Goal: Task Accomplishment & Management: Contribute content

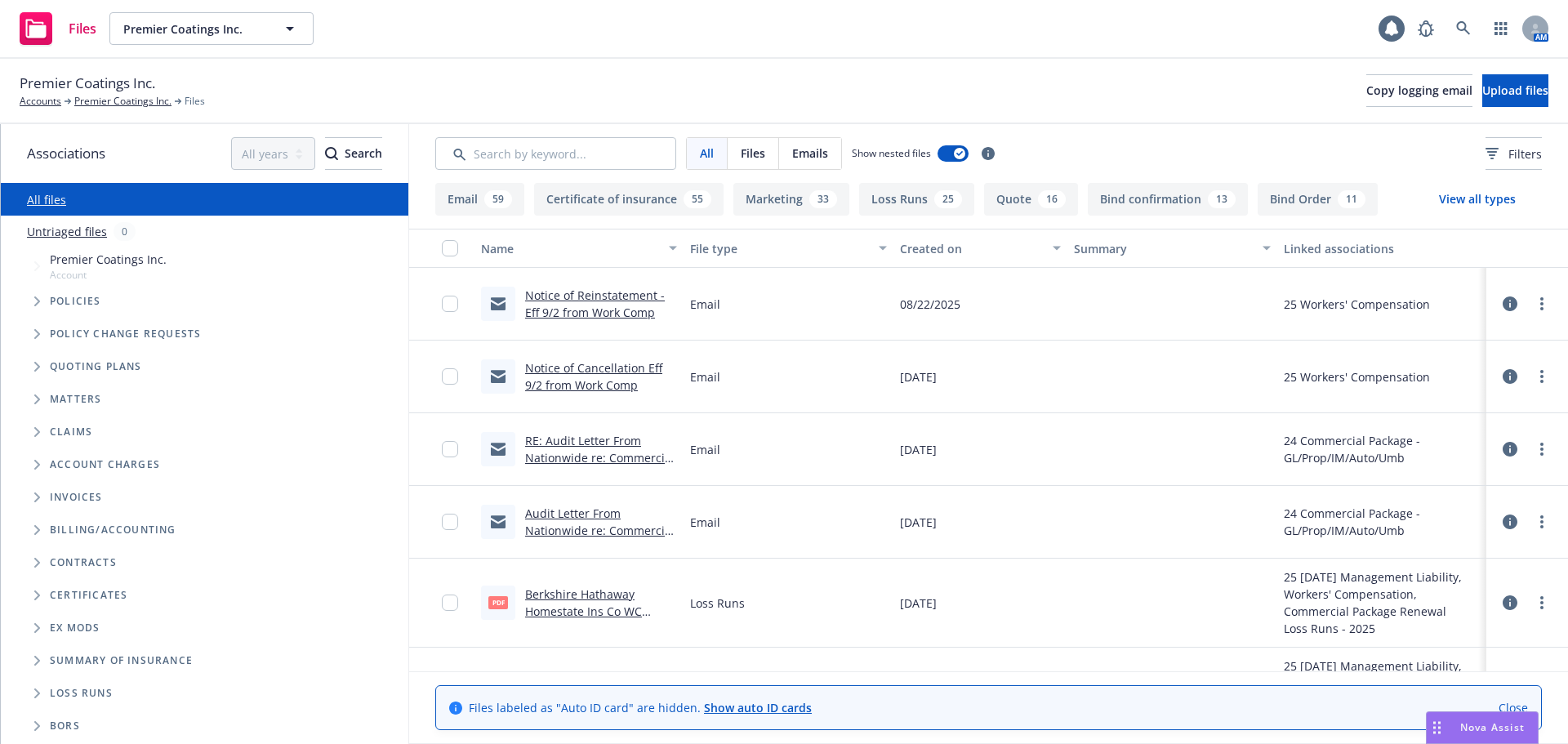
click at [1516, 710] on link "Close" at bounding box center [1514, 707] width 29 height 17
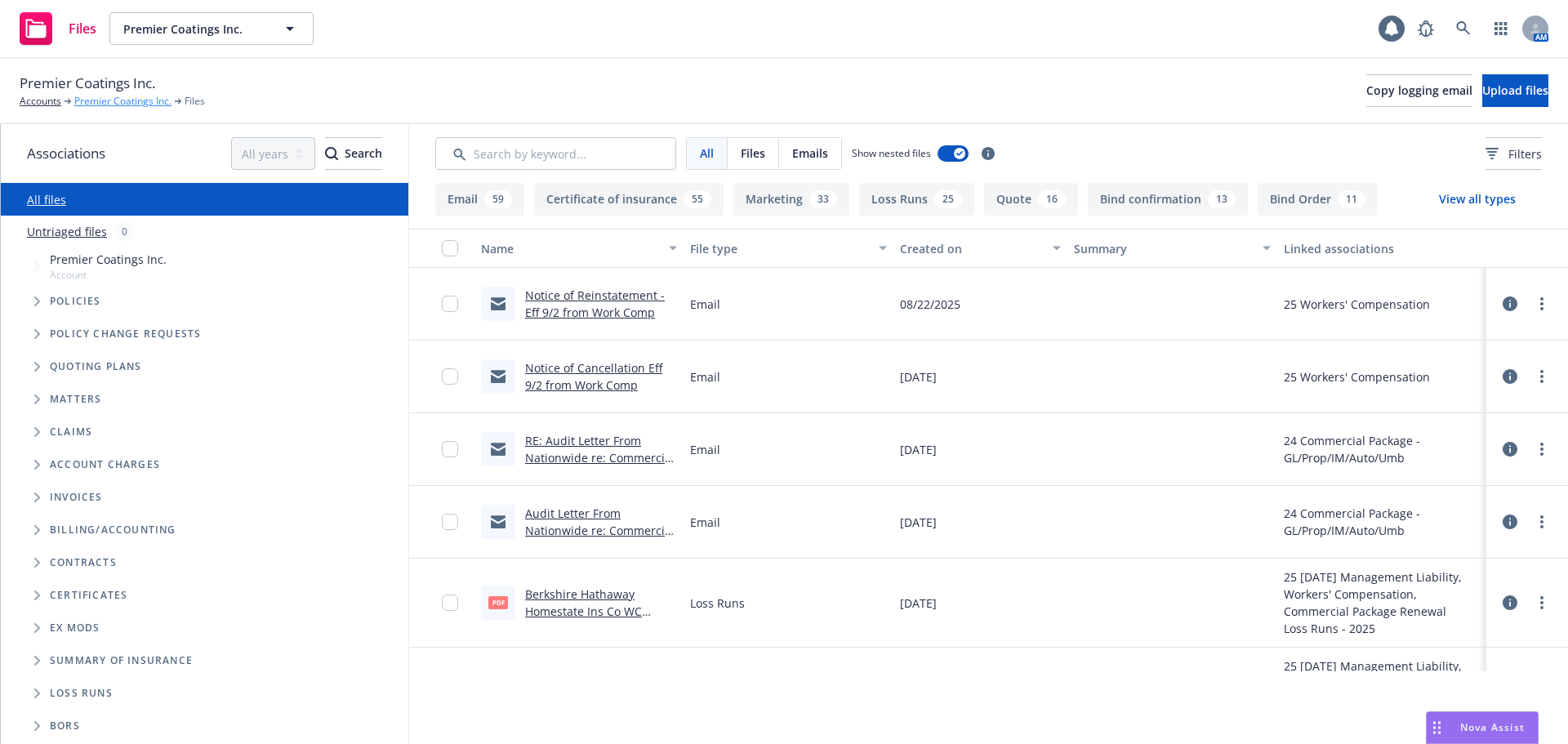
click at [127, 103] on link "Premier Coatings Inc." at bounding box center [122, 101] width 97 height 15
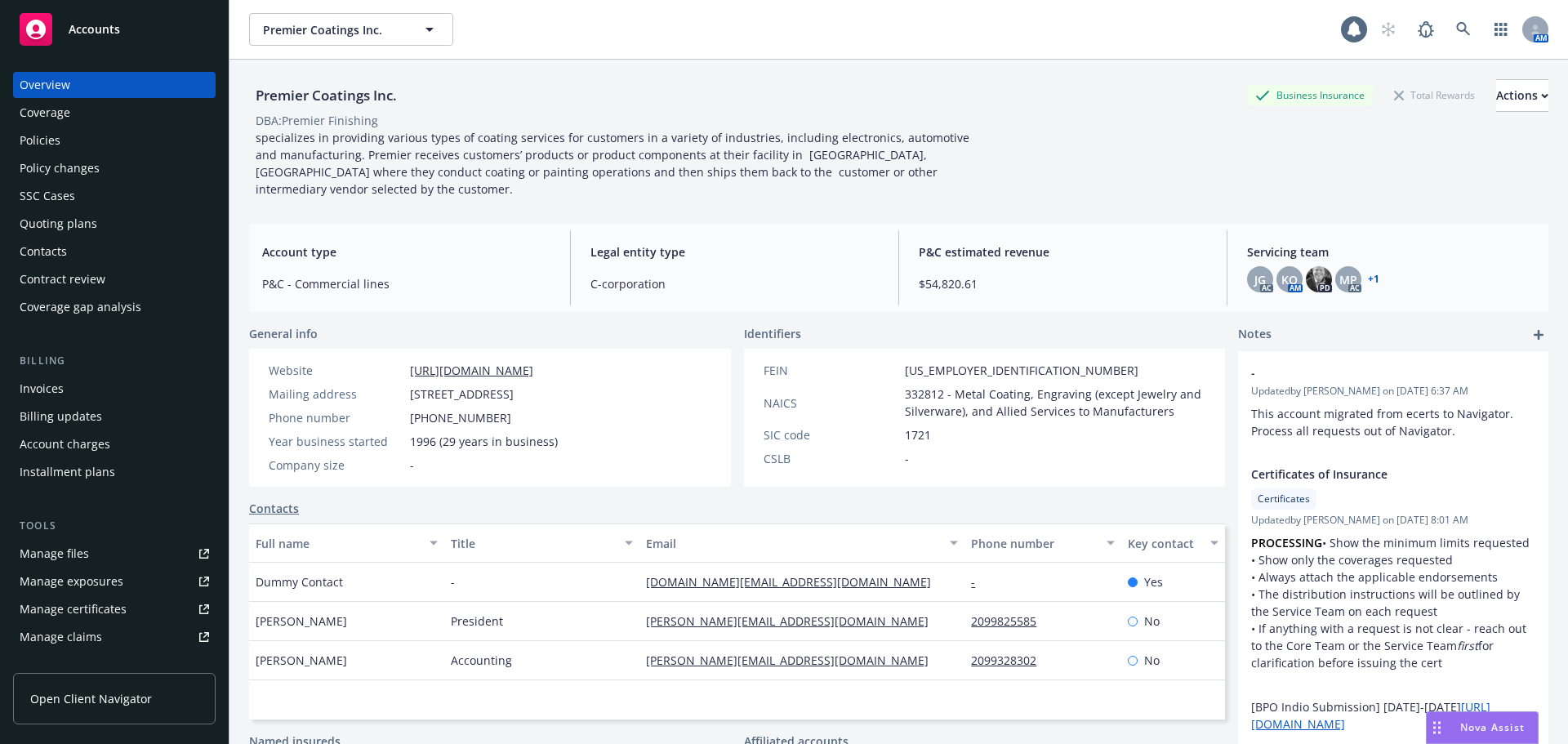
click at [60, 140] on div "Policies" at bounding box center [114, 140] width 189 height 26
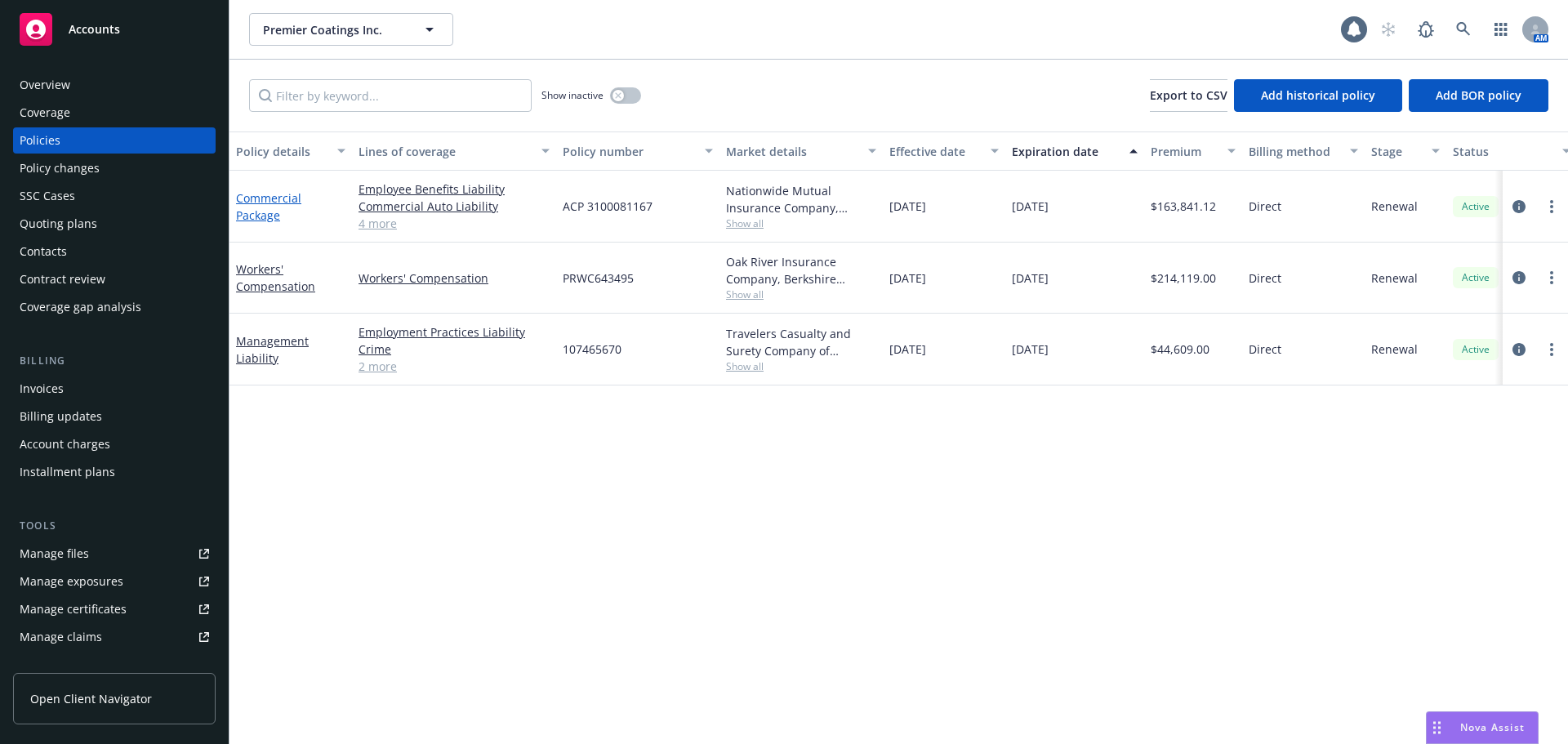
click at [273, 210] on link "Commercial Package" at bounding box center [269, 206] width 65 height 33
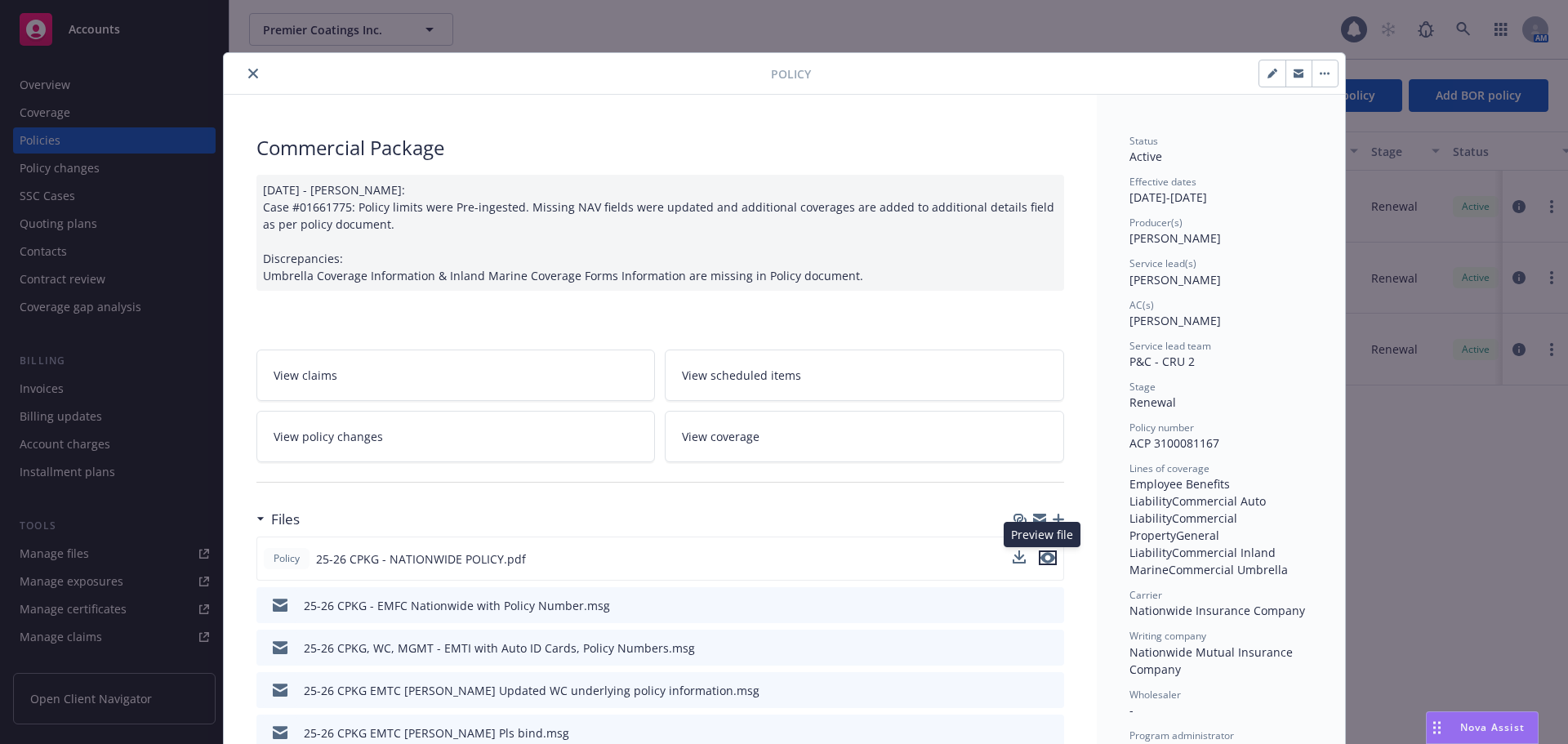
click at [1041, 558] on icon "preview file" at bounding box center [1048, 557] width 15 height 11
click at [1268, 73] on icon "button" at bounding box center [1272, 75] width 9 height 9
select select "RENEWAL"
select select "12"
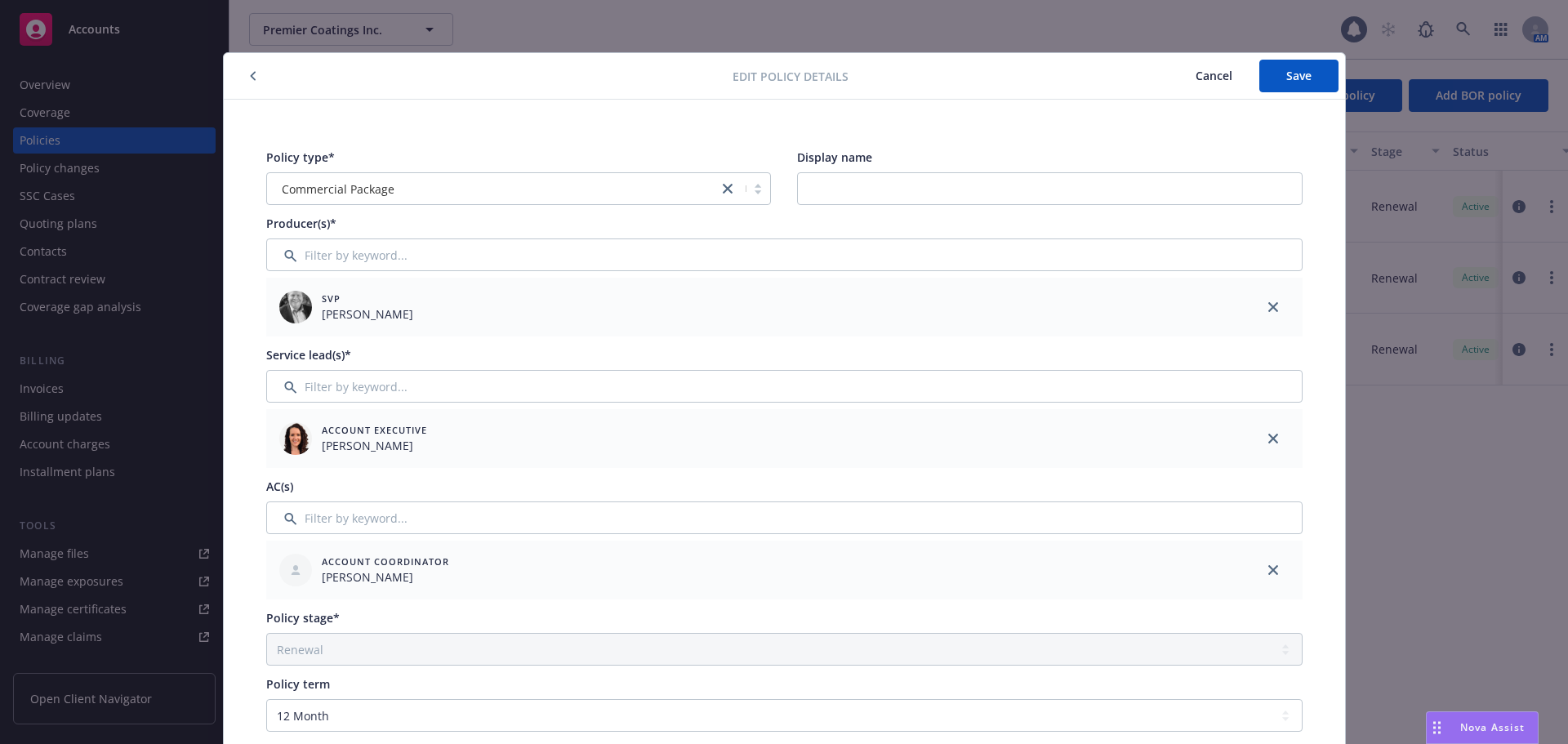
click at [250, 76] on icon "button" at bounding box center [254, 76] width 7 height 9
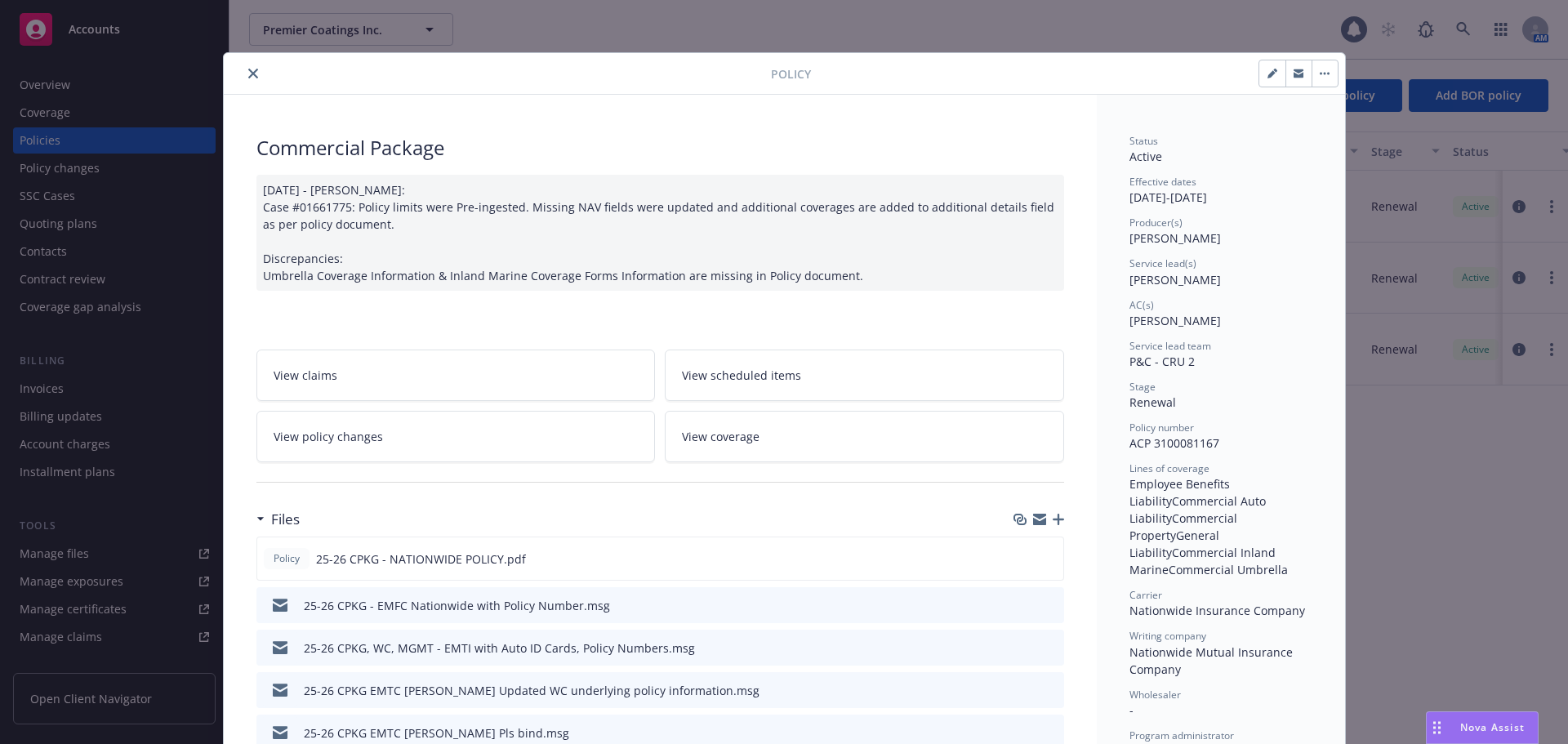
click at [1330, 70] on button "button" at bounding box center [1325, 73] width 26 height 26
click at [1264, 139] on div "Status" at bounding box center [1221, 141] width 183 height 14
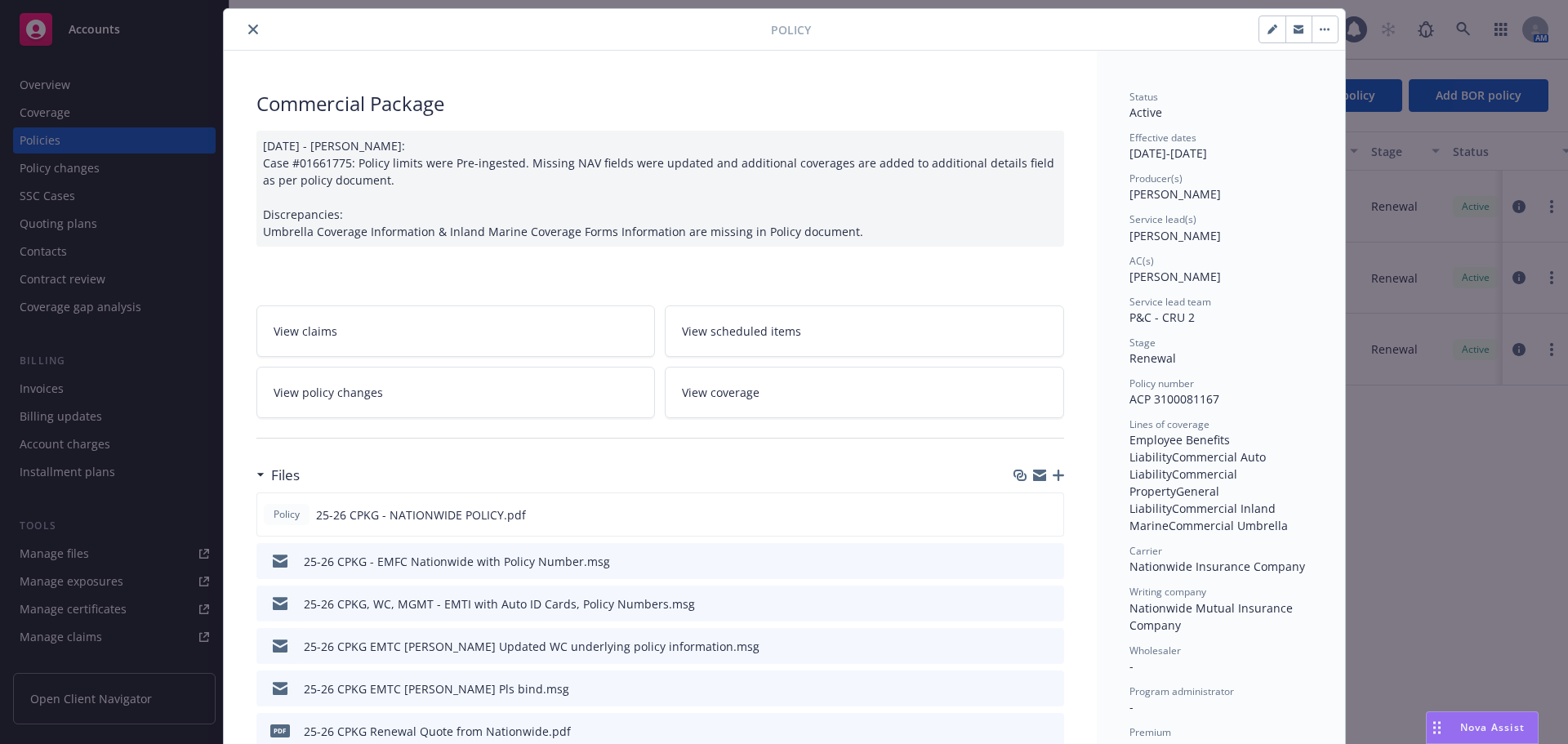
scroll to position [82, 0]
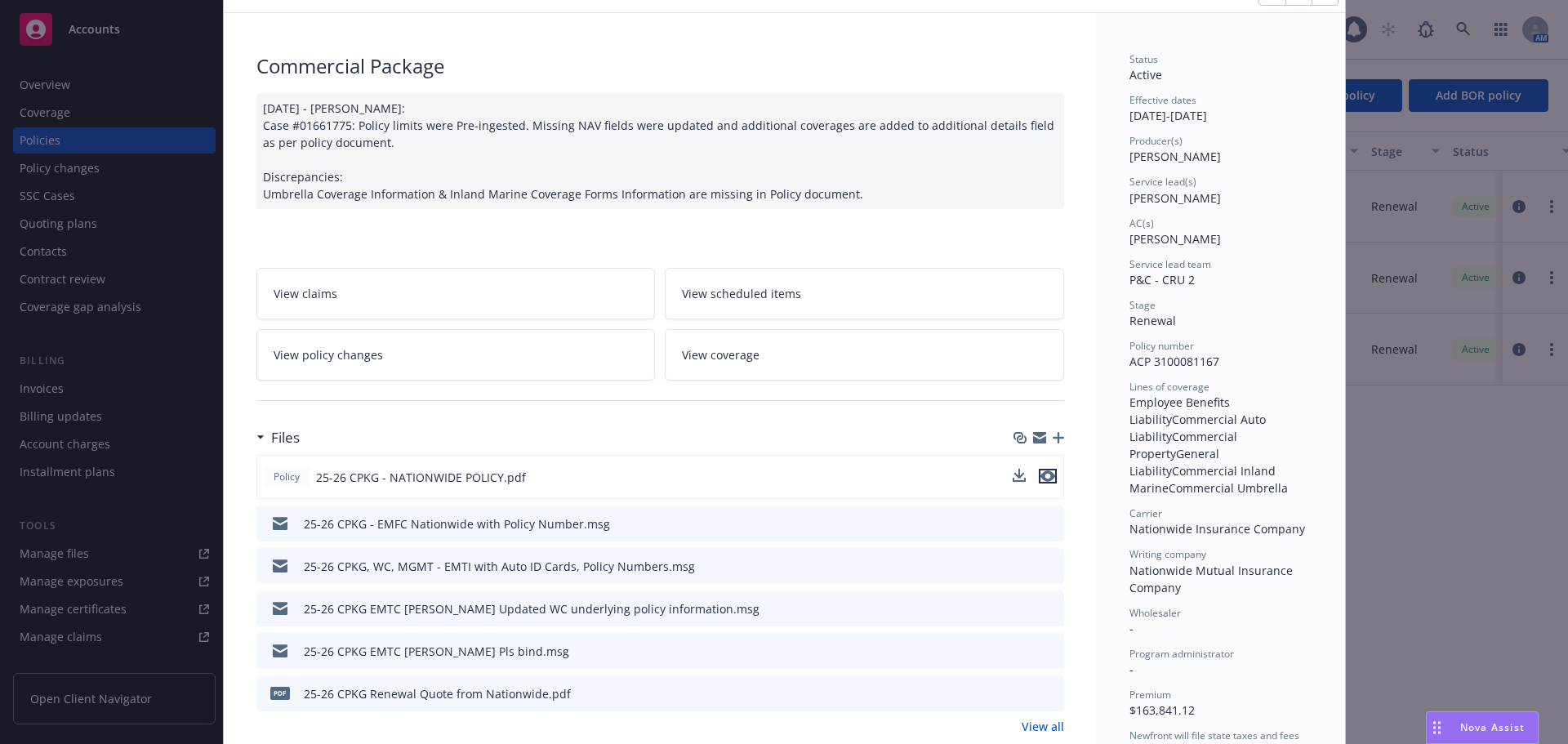
click at [1041, 476] on icon "preview file" at bounding box center [1048, 475] width 15 height 11
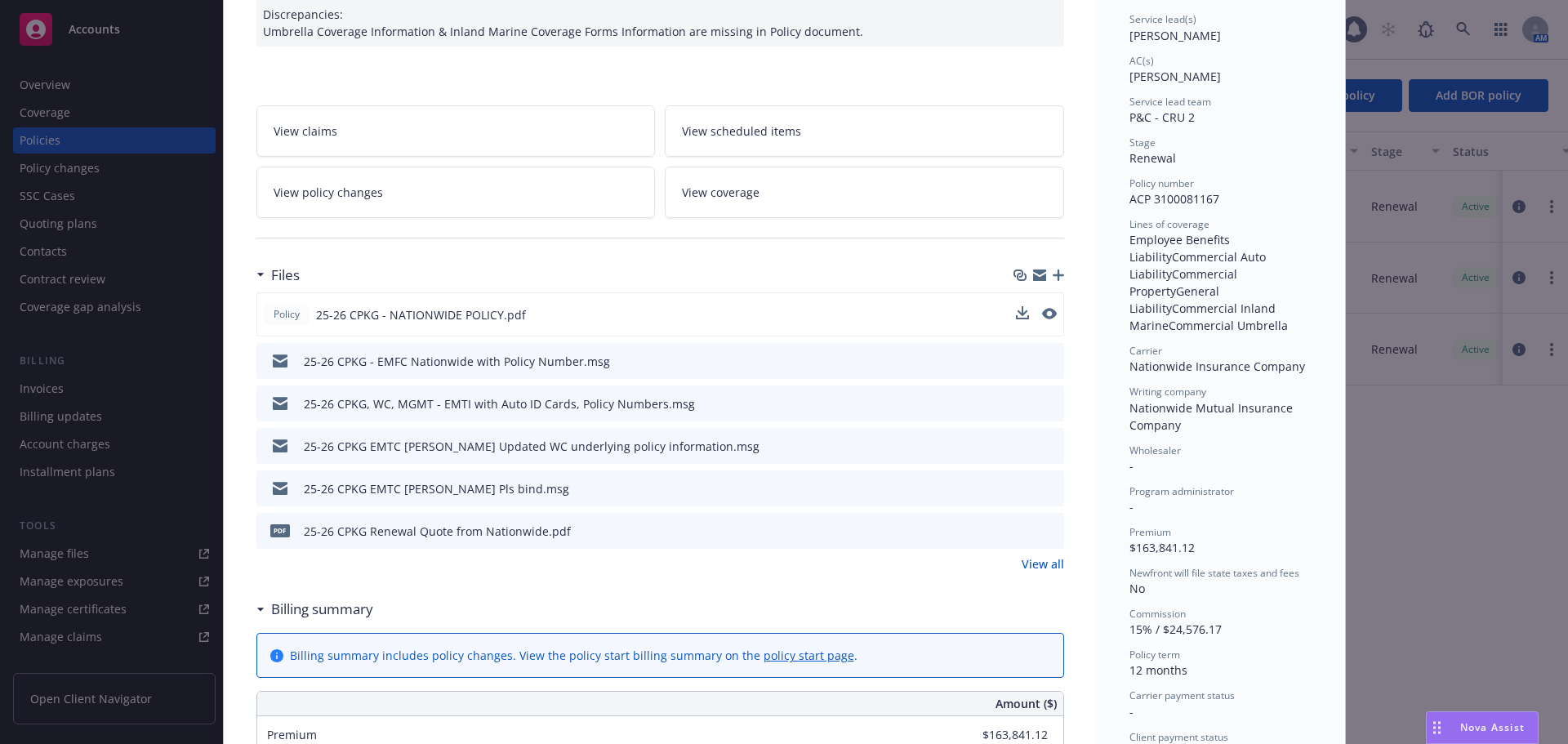
scroll to position [245, 0]
click at [1042, 564] on link "View all" at bounding box center [1043, 563] width 42 height 17
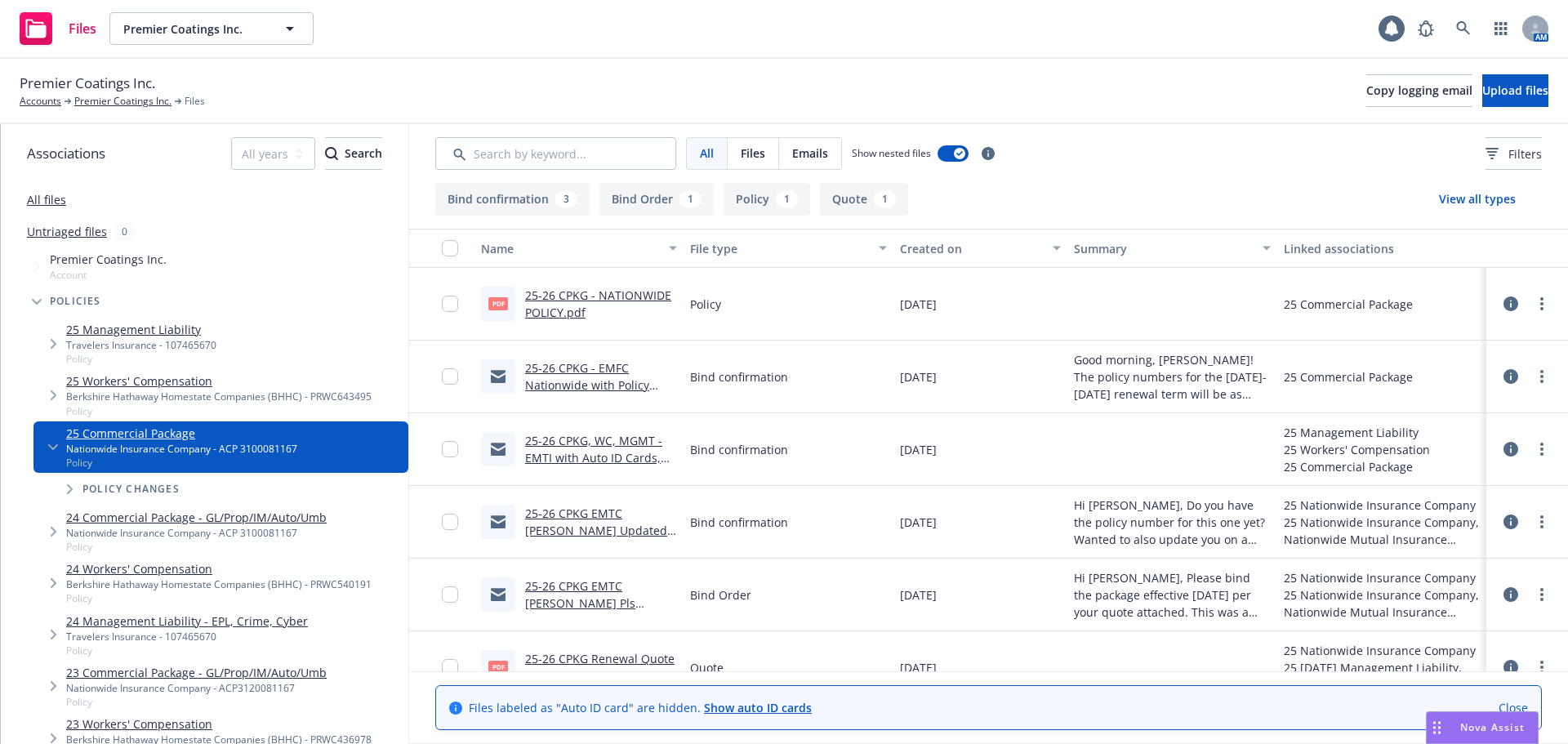
click at [756, 202] on button "Policy 1" at bounding box center [767, 199] width 87 height 33
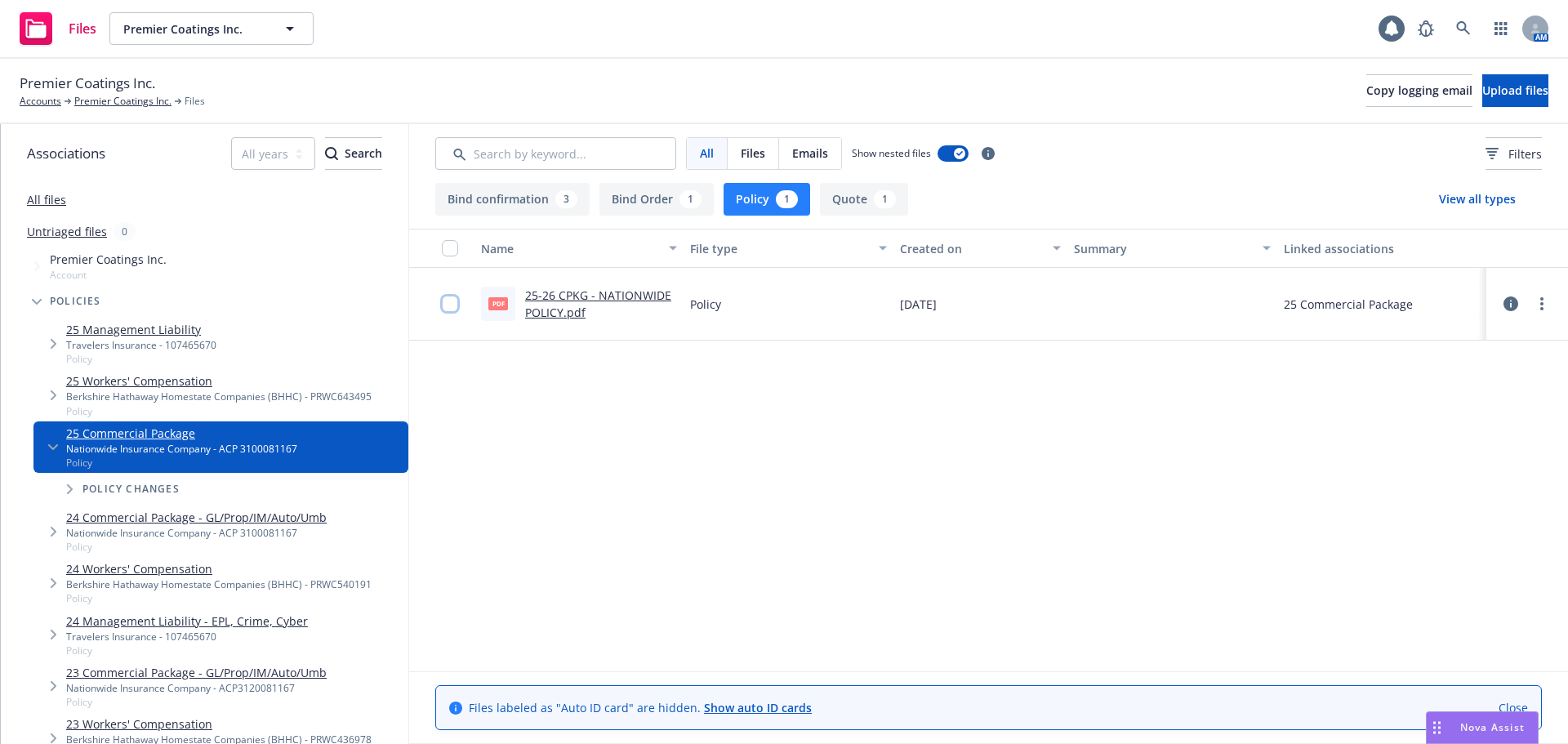
click at [449, 301] on input "checkbox" at bounding box center [450, 303] width 16 height 16
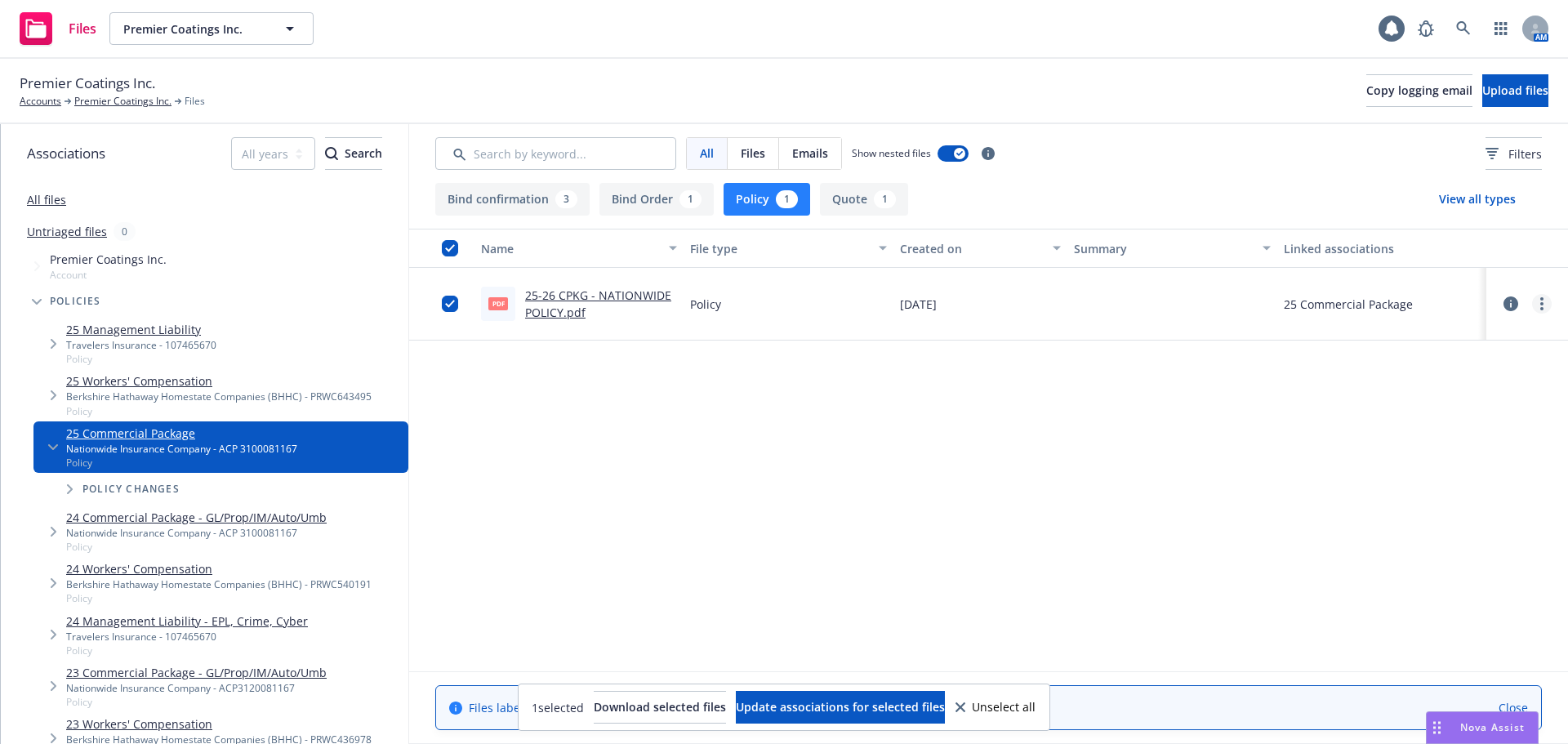
click at [1544, 307] on link "more" at bounding box center [1542, 303] width 20 height 20
drag, startPoint x: 1388, startPoint y: 534, endPoint x: 1448, endPoint y: 448, distance: 104.9
click at [1390, 531] on div "Name File type Created on Summary Linked associations pdf 25-26 CPKG - NATIONWI…" at bounding box center [989, 449] width 1159 height 442
click at [1515, 303] on icon at bounding box center [1510, 303] width 15 height 15
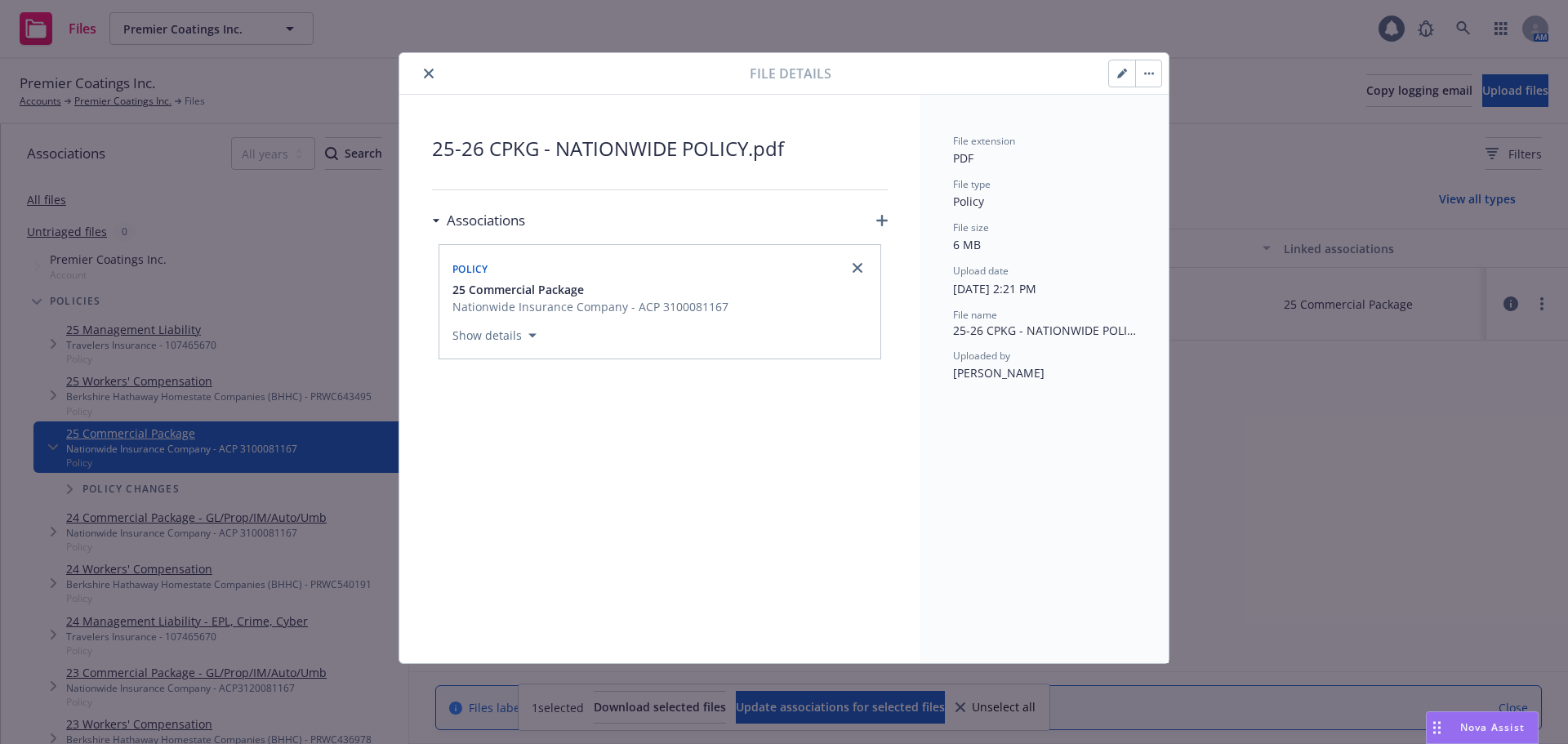
click at [1142, 76] on button "button" at bounding box center [1148, 73] width 26 height 26
click at [1099, 131] on div "File extension PDF File type Policy File size 6 MB Upload date 06/24/2025, 2:21…" at bounding box center [1044, 378] width 248 height 568
click at [1123, 75] on icon "button" at bounding box center [1122, 75] width 9 height 9
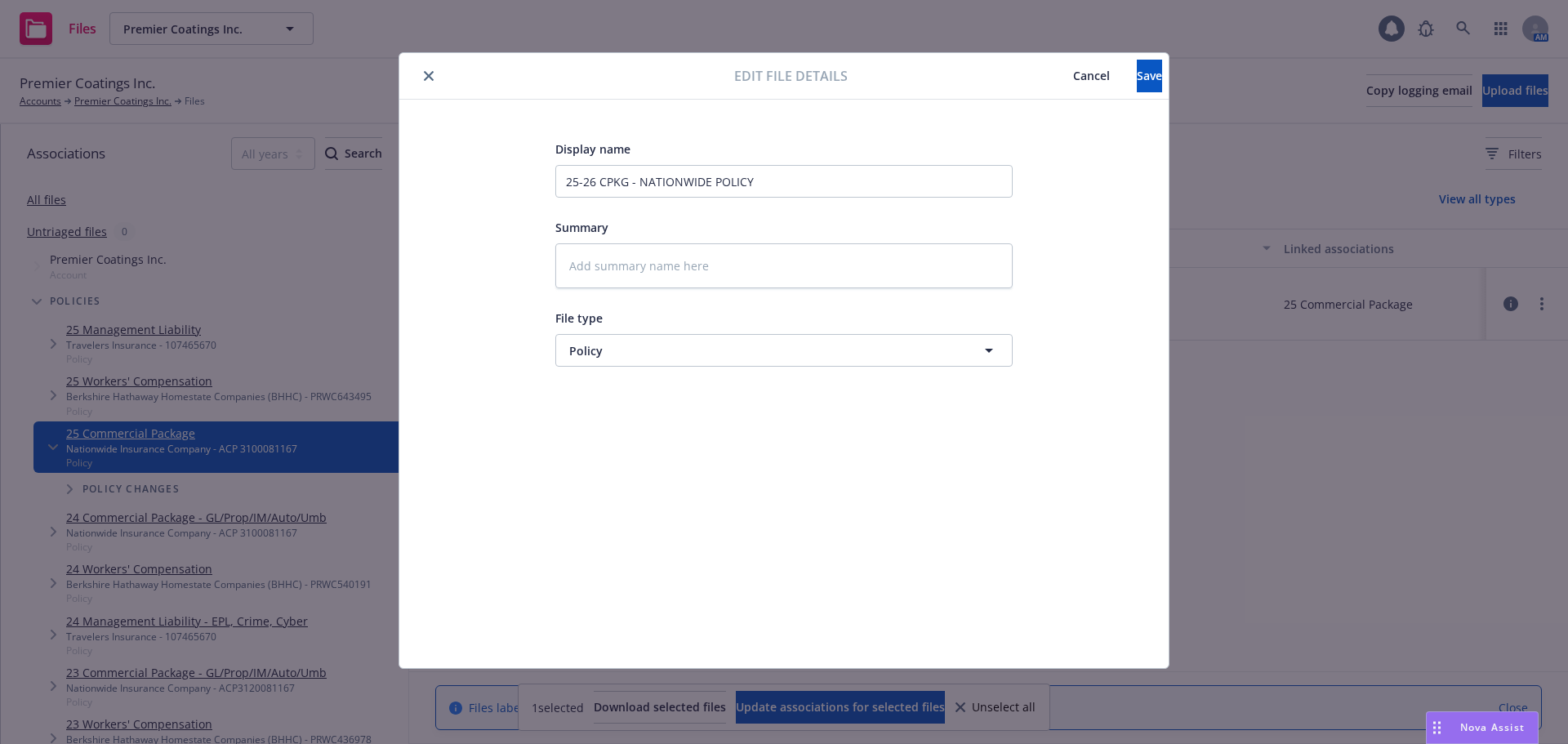
click at [424, 79] on icon "close" at bounding box center [428, 76] width 9 height 9
type textarea "x"
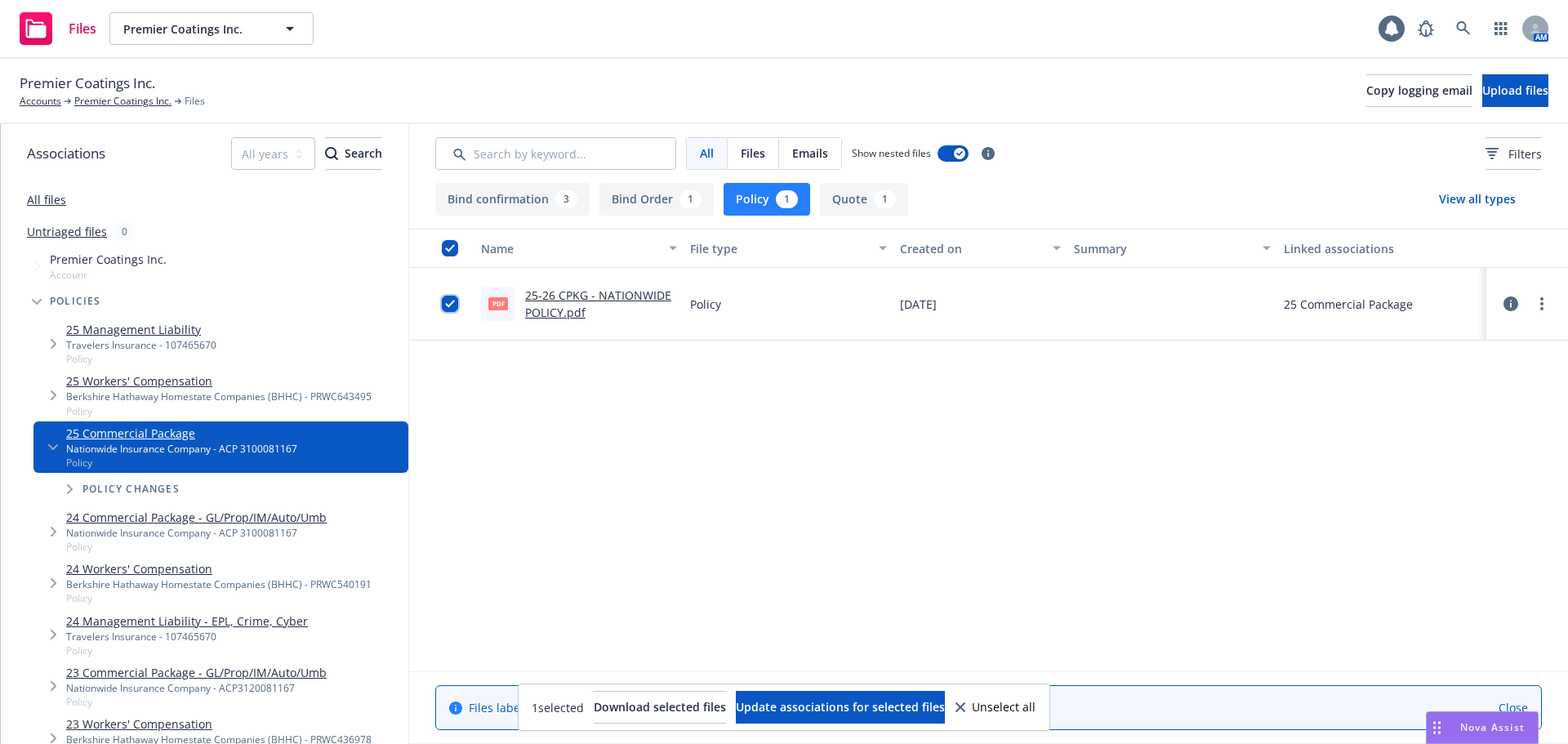
click at [455, 304] on input "checkbox" at bounding box center [450, 303] width 16 height 16
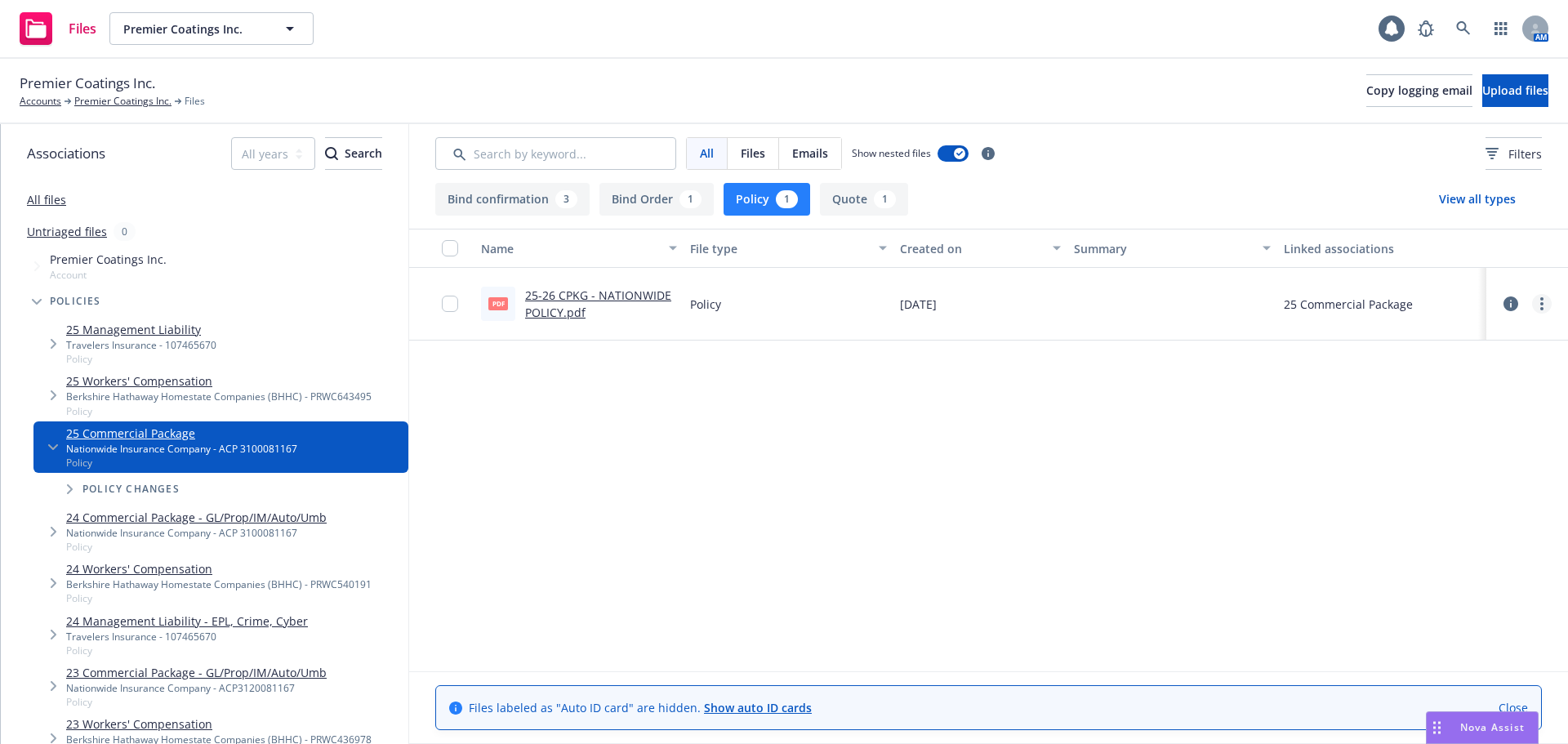
click at [1541, 308] on circle "more" at bounding box center [1542, 308] width 3 height 3
click at [1439, 326] on link "Archive" at bounding box center [1469, 337] width 162 height 33
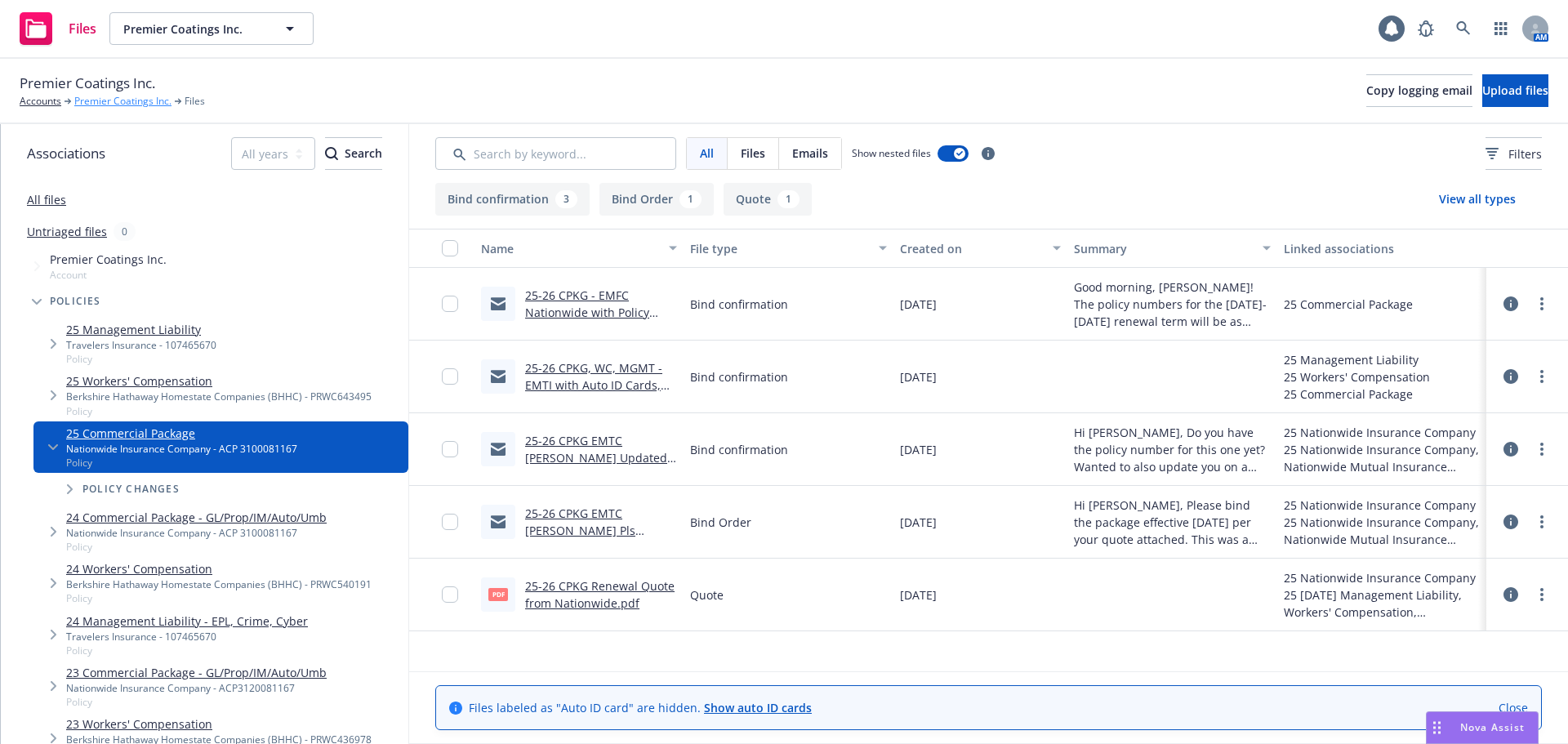
click at [103, 102] on link "Premier Coatings Inc." at bounding box center [122, 101] width 97 height 15
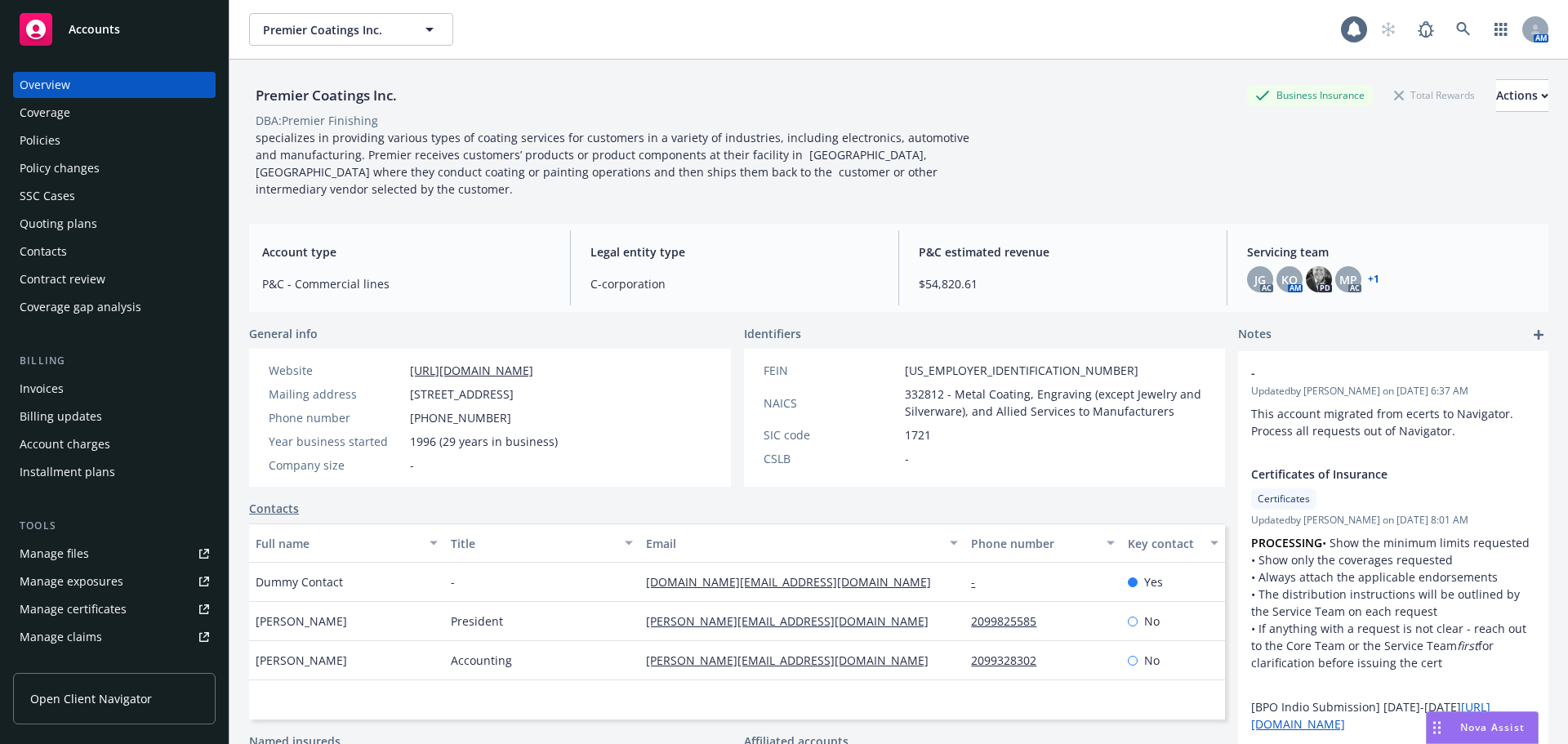
click at [64, 143] on div "Policies" at bounding box center [114, 140] width 189 height 26
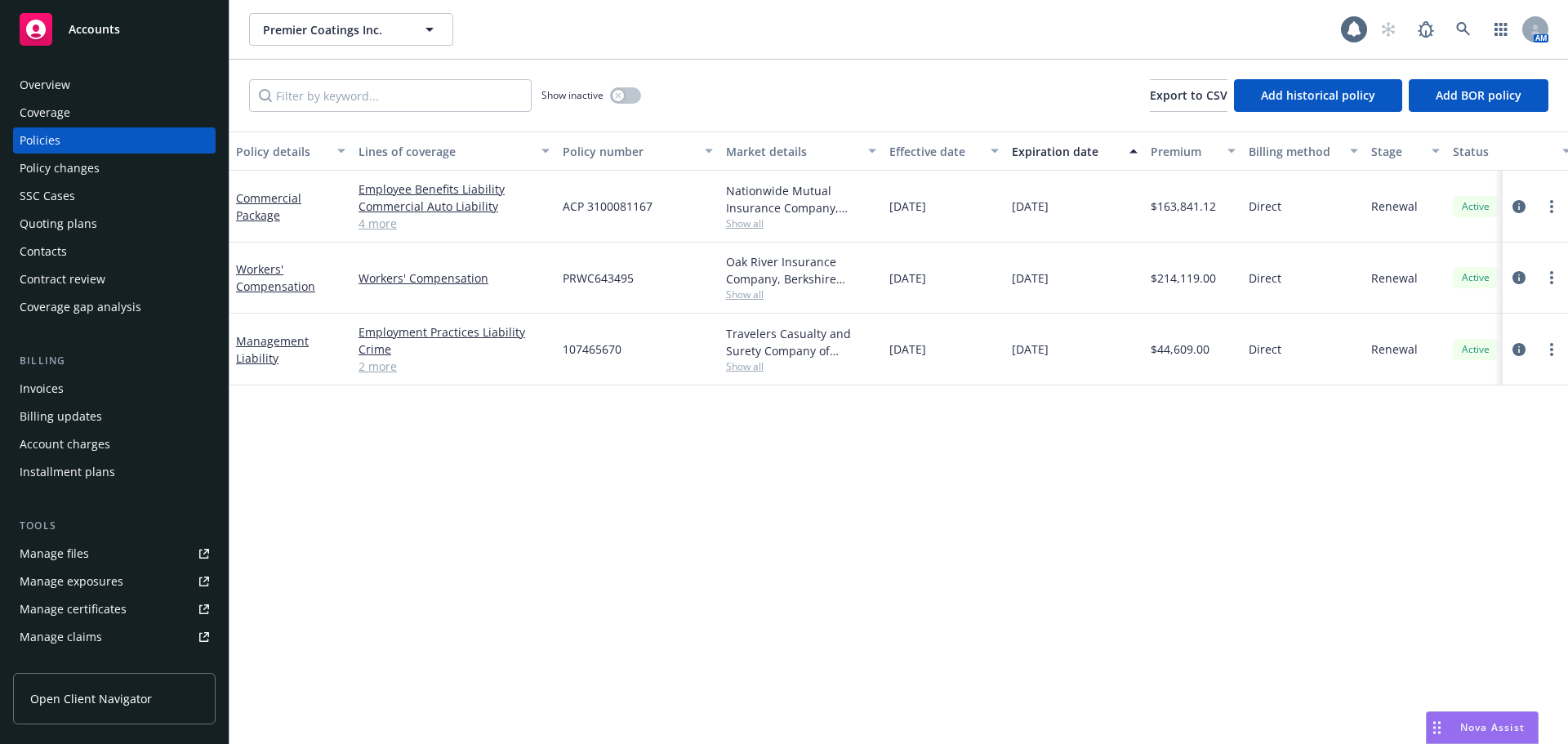
click at [266, 205] on div "Commercial Package" at bounding box center [291, 206] width 109 height 34
click at [266, 209] on link "Commercial Package" at bounding box center [269, 206] width 65 height 33
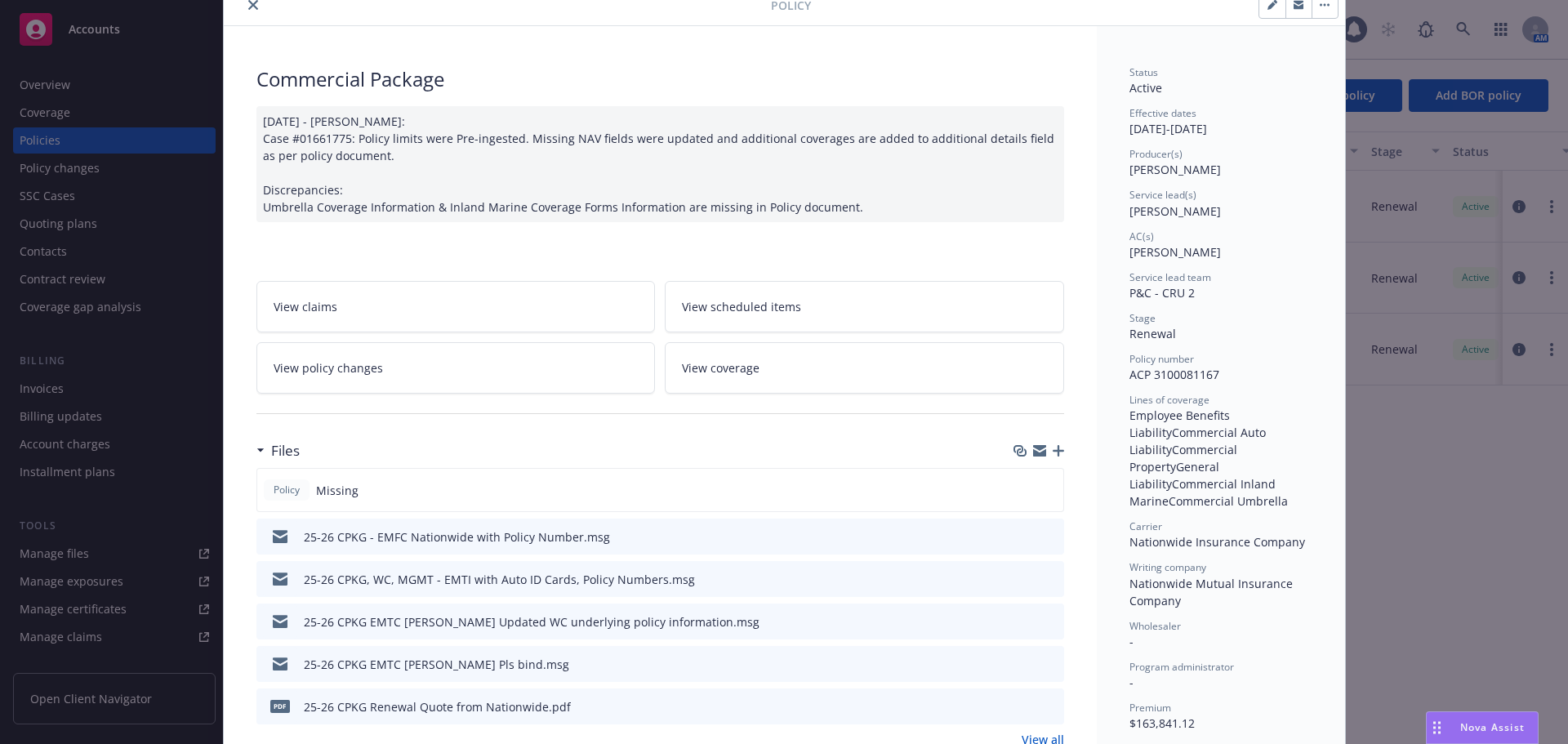
scroll to position [163, 0]
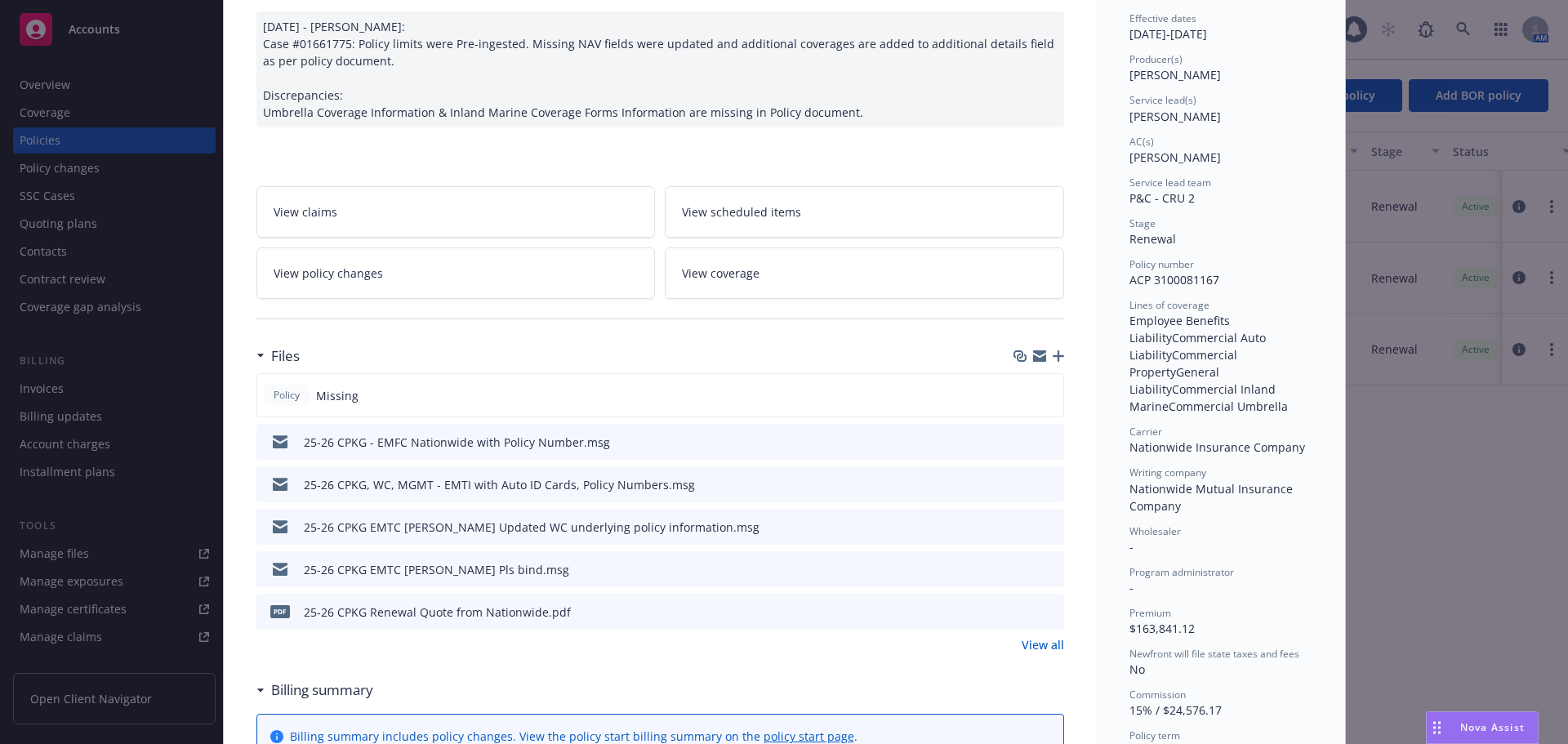
click at [1055, 358] on icon "button" at bounding box center [1058, 356] width 11 height 11
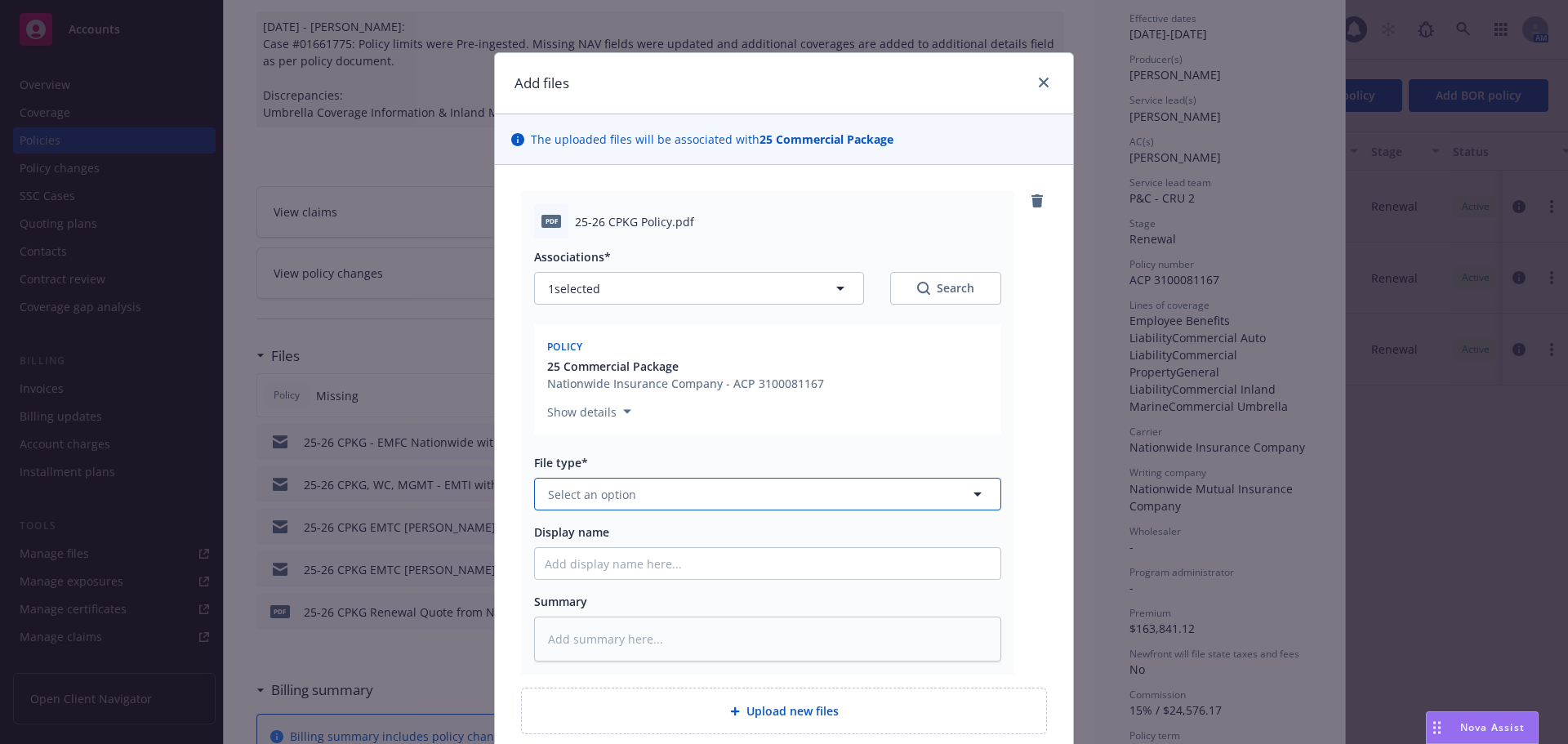
click at [643, 486] on button "Select an option" at bounding box center [768, 494] width 468 height 33
type input "pol"
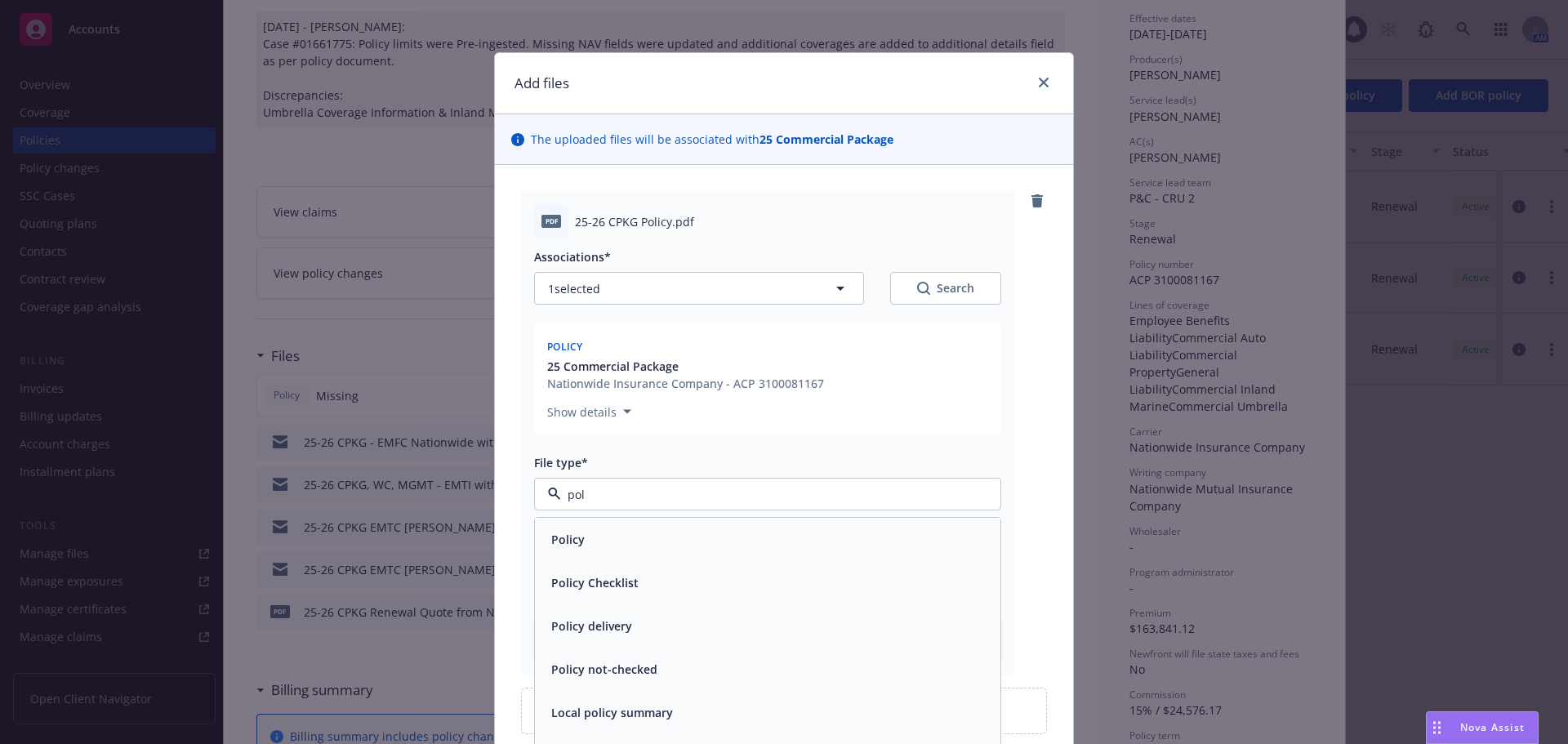
click at [588, 540] on div "Policy" at bounding box center [768, 540] width 446 height 24
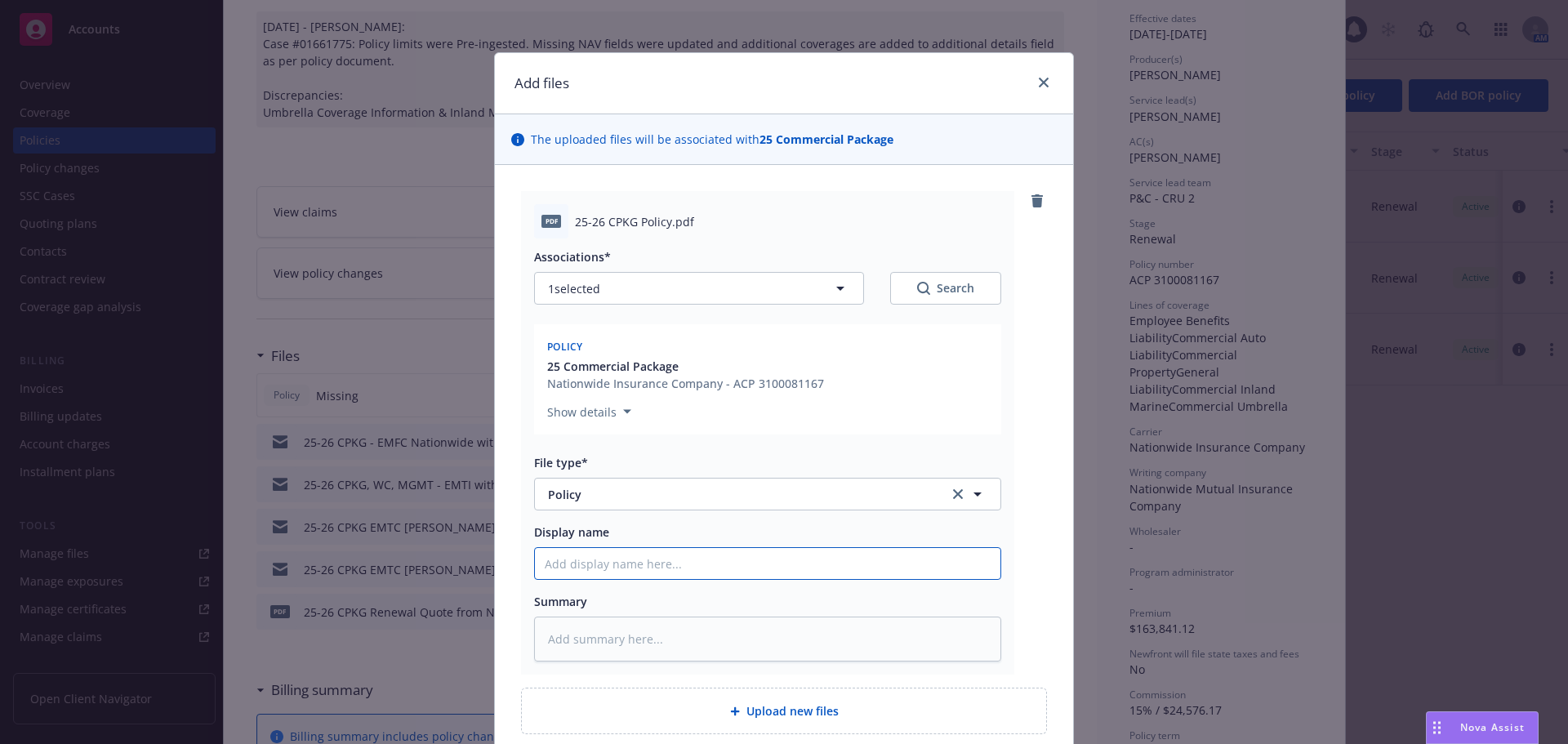
click at [596, 560] on input "Display name" at bounding box center [768, 564] width 466 height 31
paste input "The attached policies have been checked, and no material discrepancies have bee…"
type textarea "x"
type input "The attached policies have been checked, and no material discrepancies have bee…"
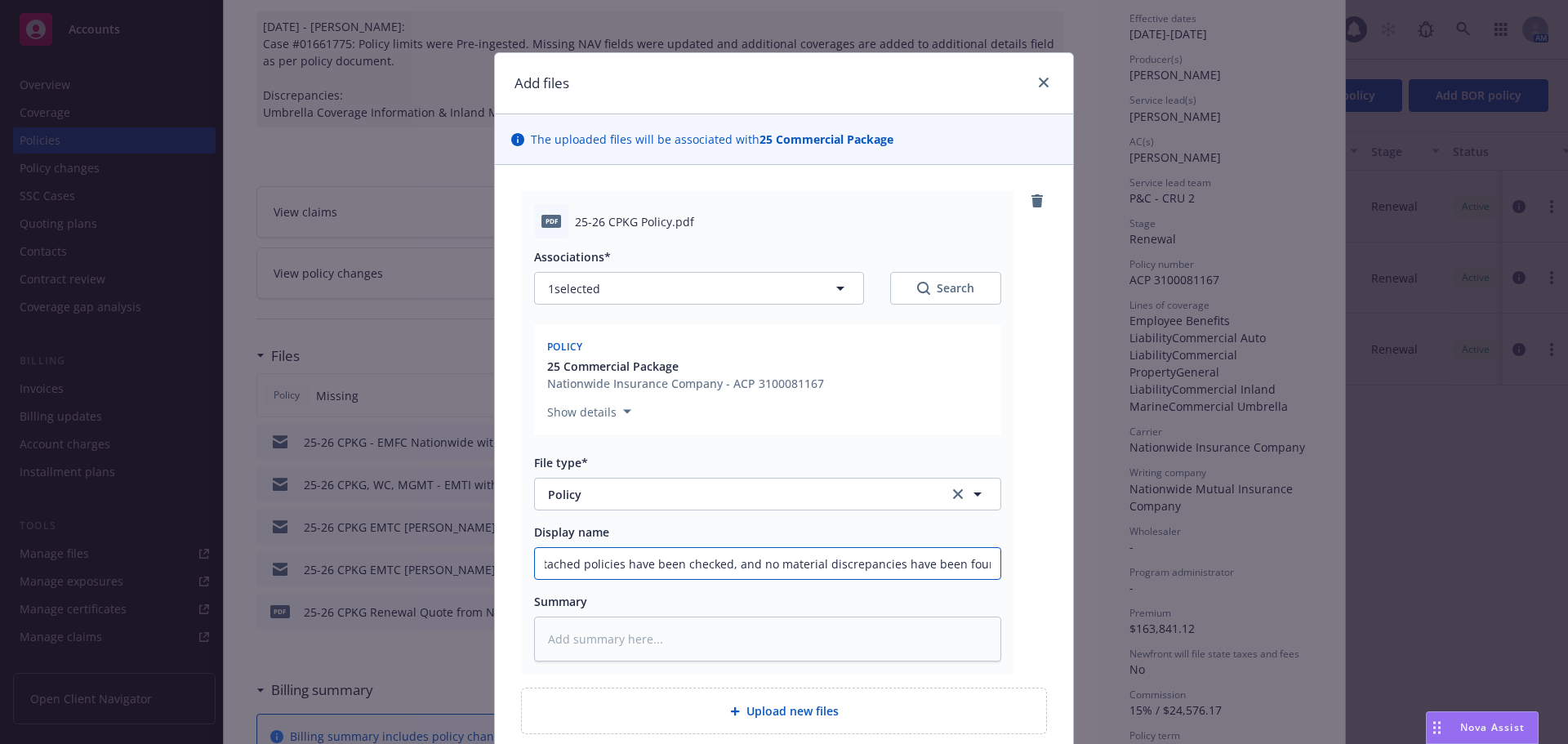
type textarea "x"
type input "2"
type textarea "x"
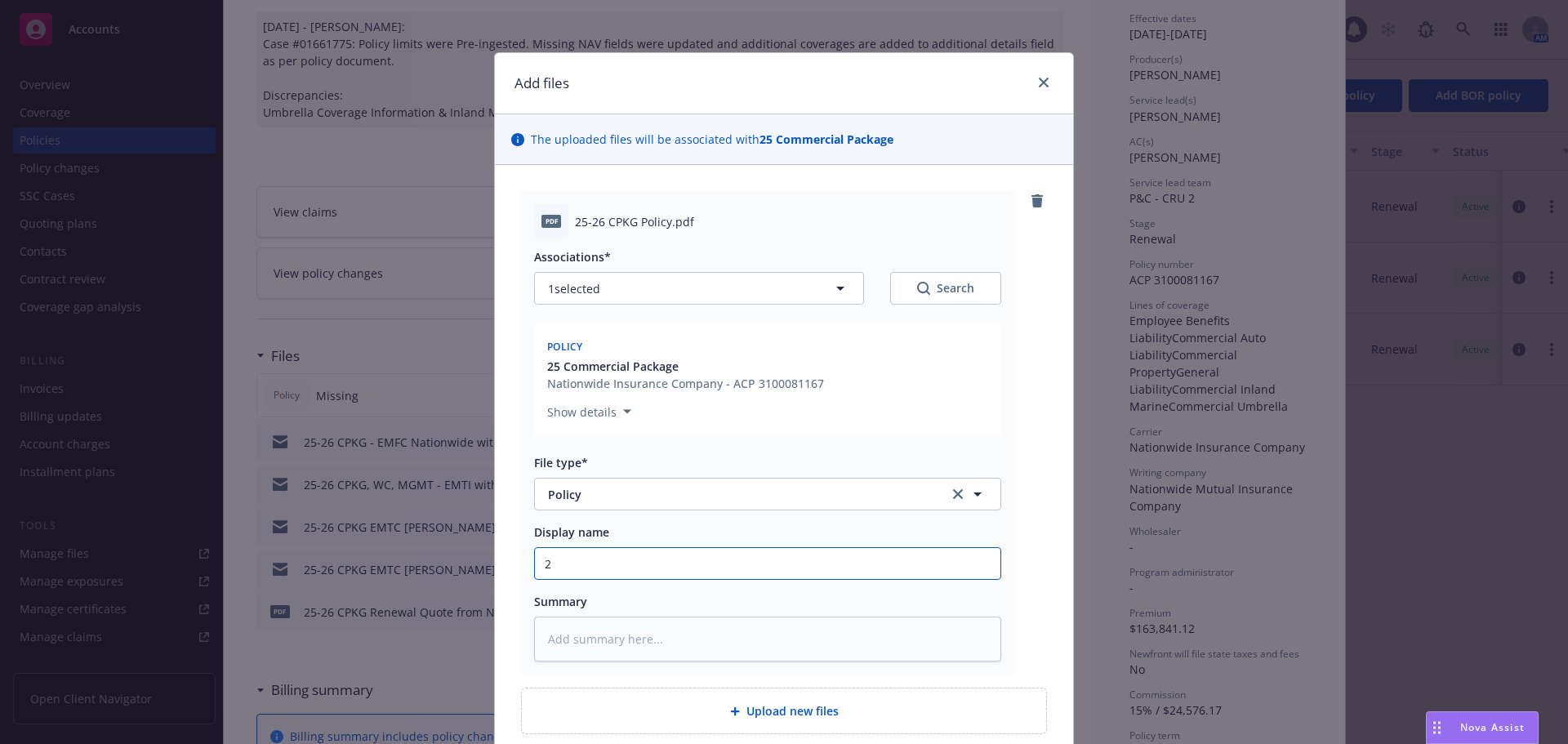
type input "25"
type textarea "x"
type input "25-"
type textarea "x"
type input "25-2"
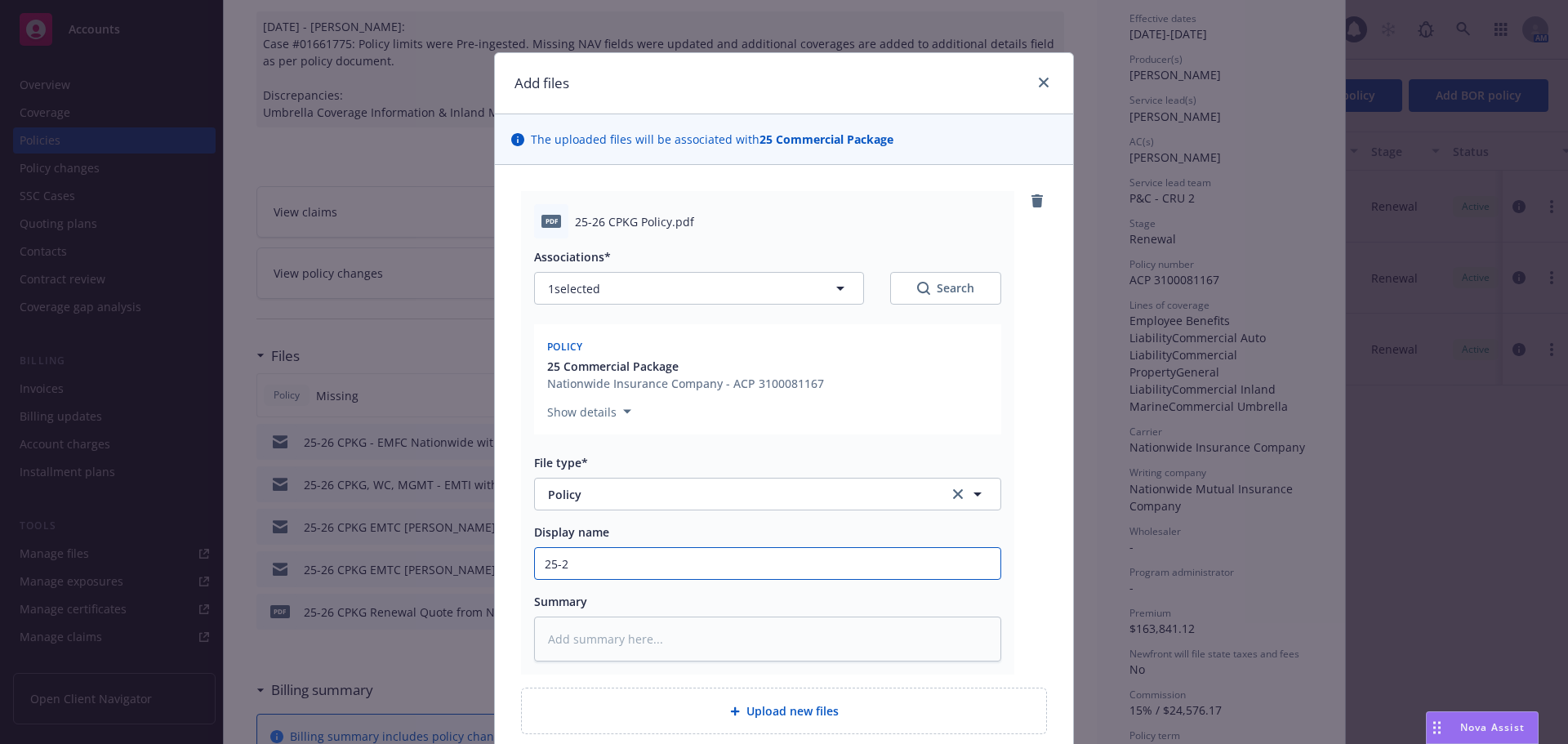
type textarea "x"
type input "25-26"
type textarea "x"
type input "25-26"
type textarea "x"
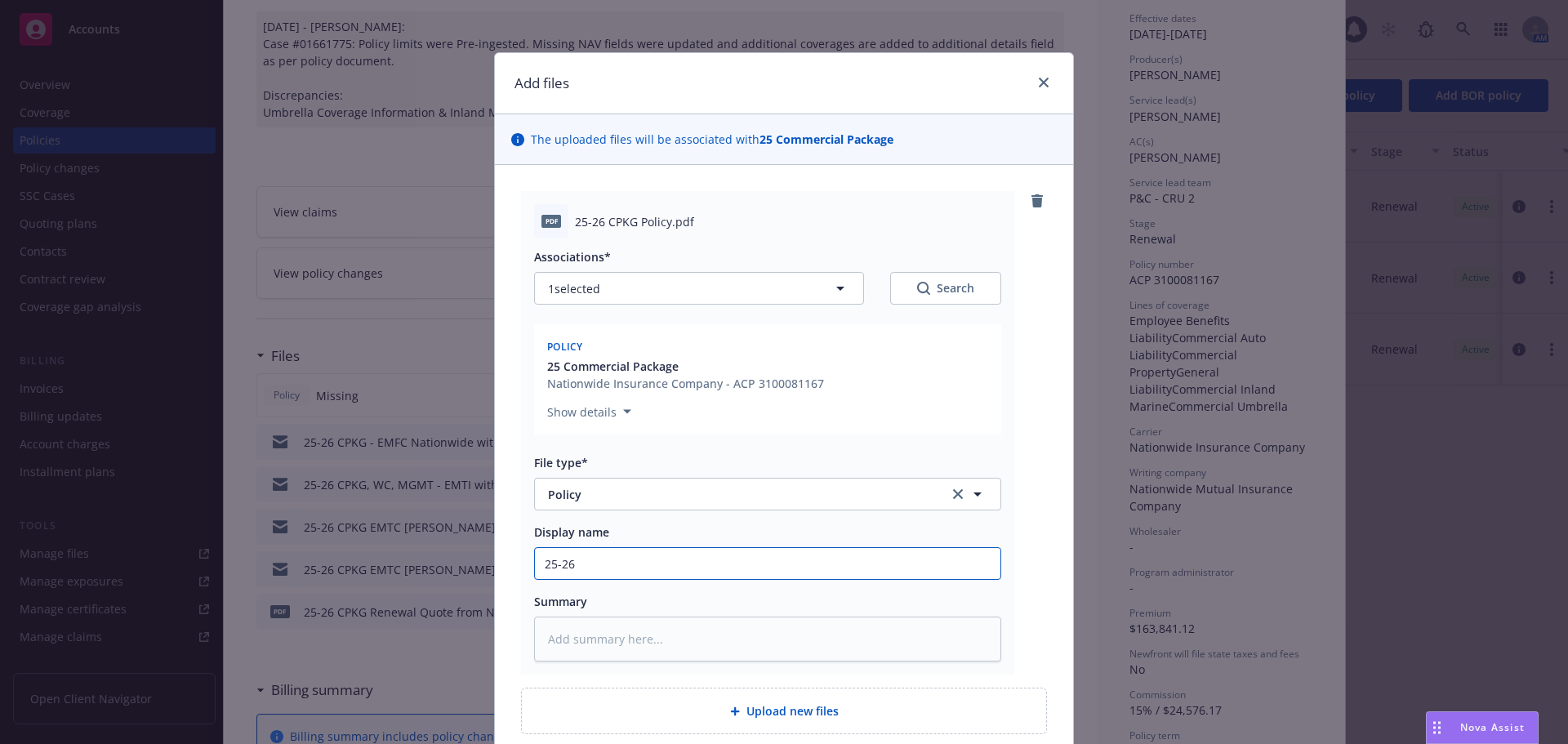
type input "25-26 C"
type textarea "x"
type input "25-26 CP"
type textarea "x"
type input "25-26 CPK"
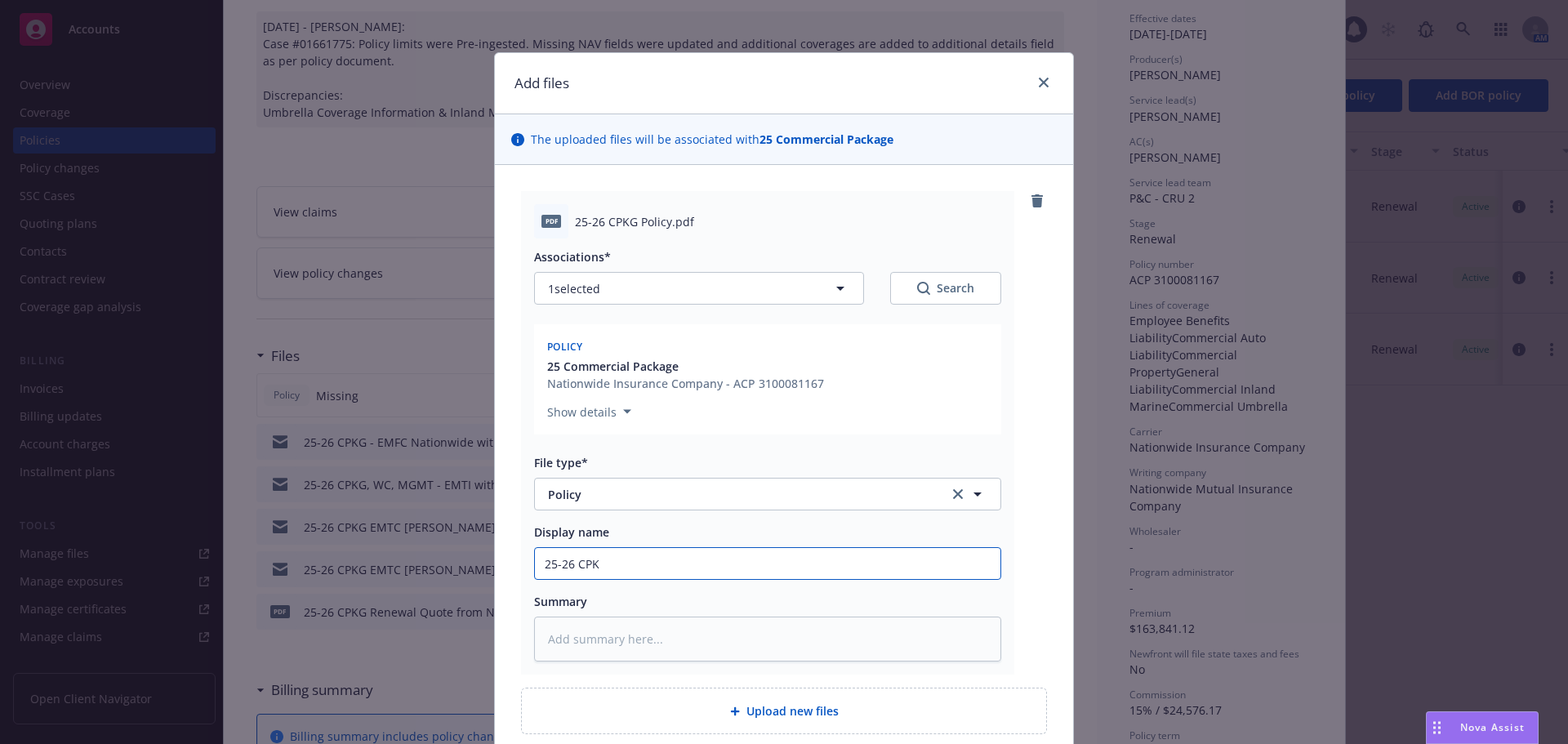
type textarea "x"
type input "25-26 CPKG"
type textarea "x"
type input "25-26 CPKG"
type textarea "x"
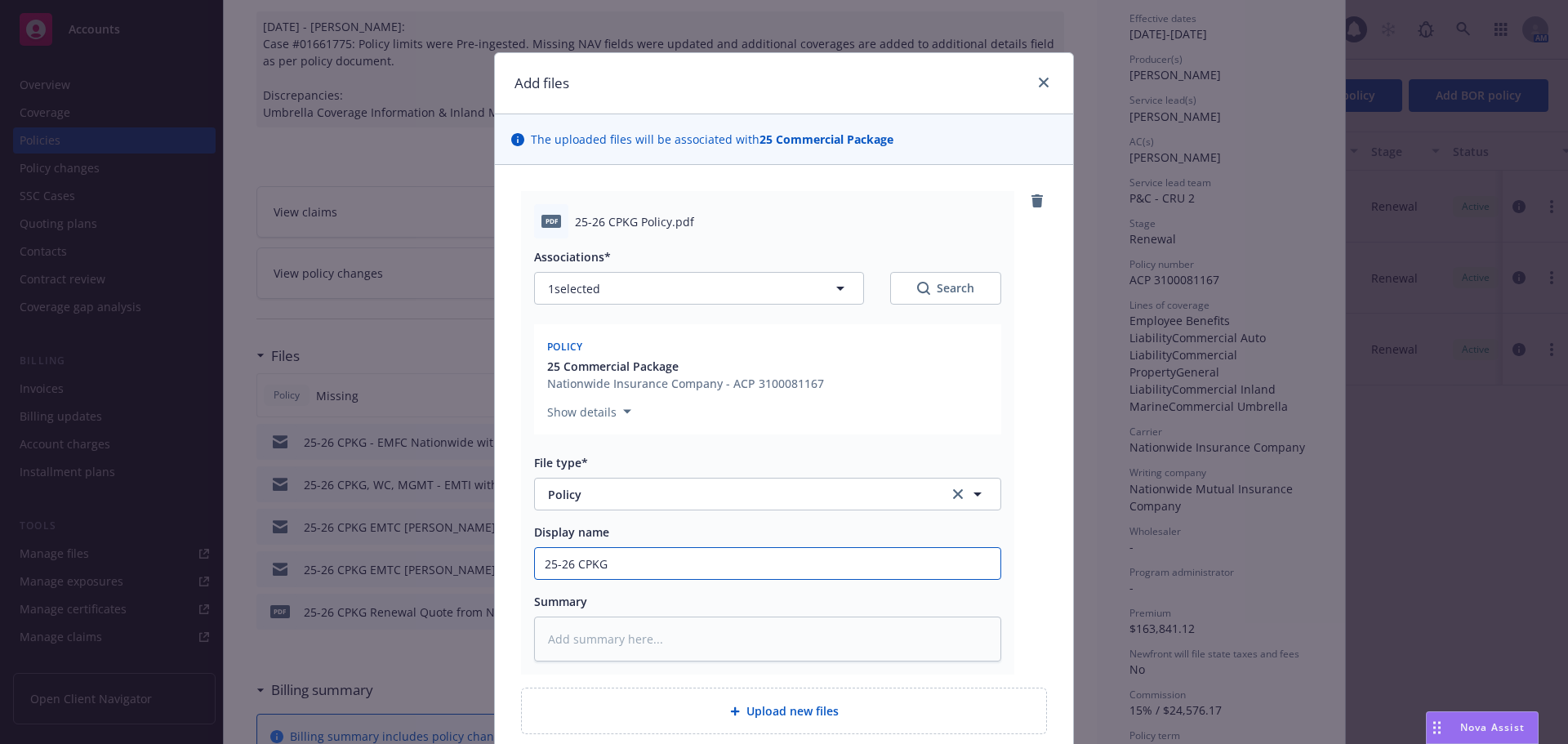
type input "25-26 CPKG P"
type textarea "x"
type input "25-26 CPKG Po"
type textarea "x"
type input "25-26 CPKG Pol"
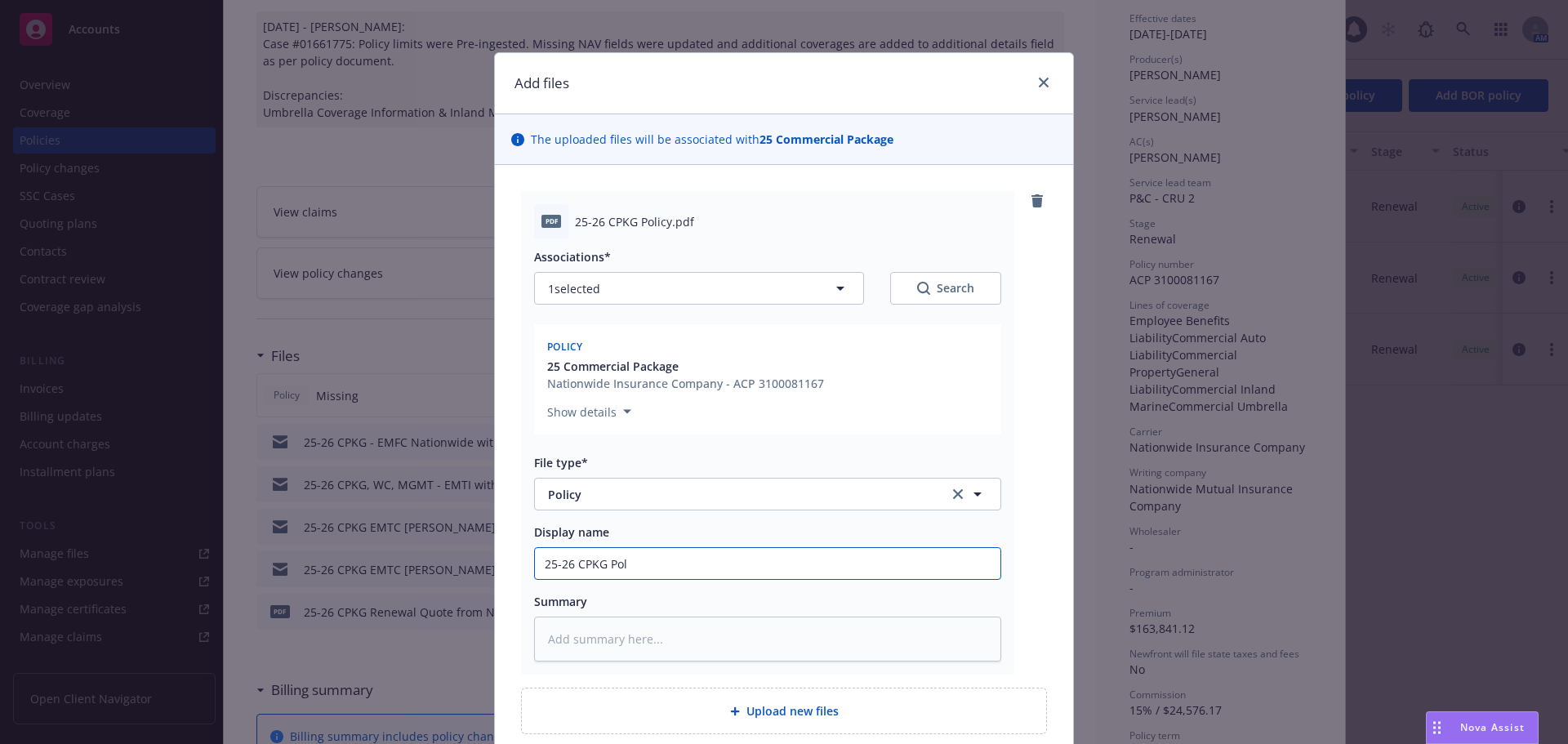
type textarea "x"
type input "25-26 CPKG Poli"
type textarea "x"
type input "25-26 CPKG Polic"
type textarea "x"
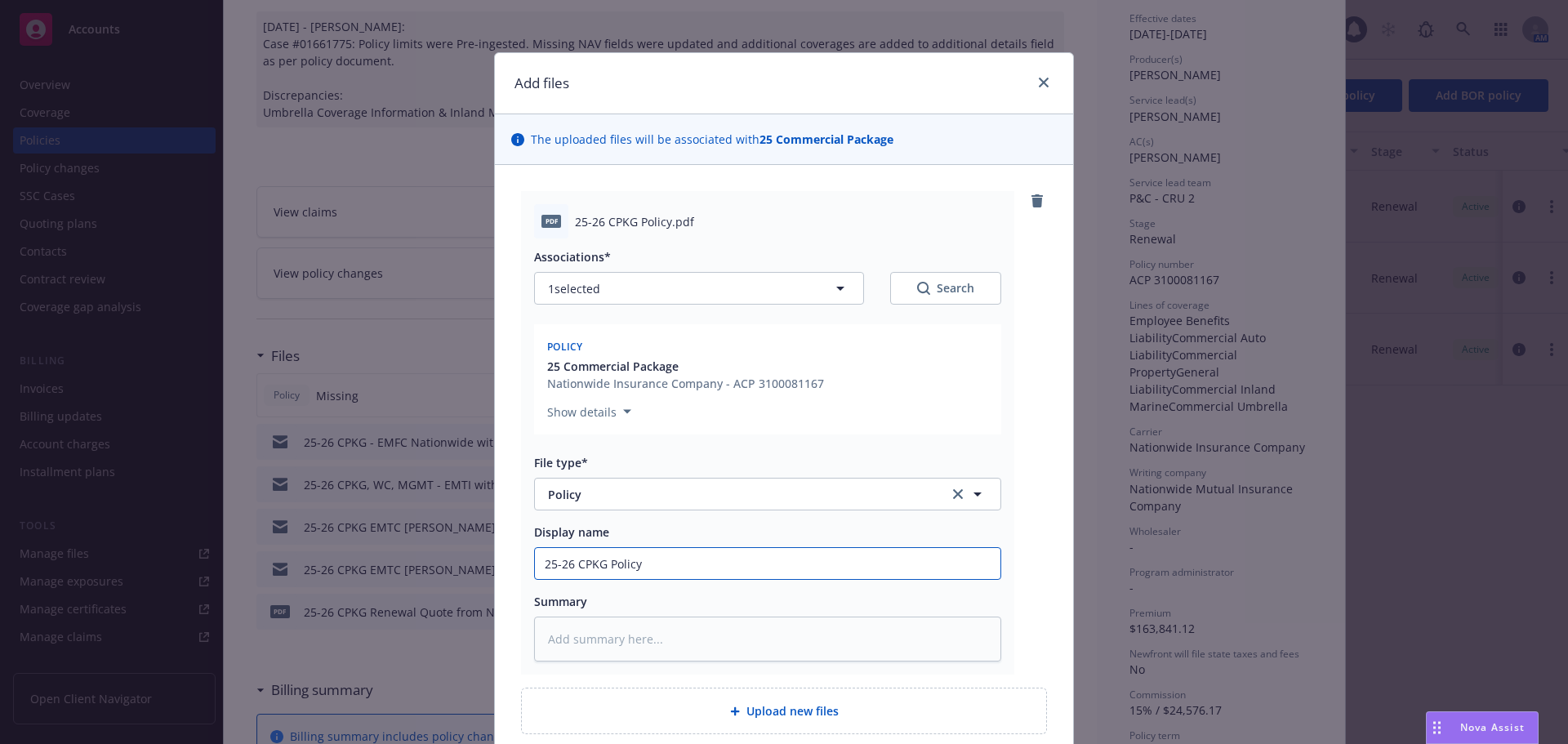
drag, startPoint x: 656, startPoint y: 573, endPoint x: 359, endPoint y: 582, distance: 297.1
click at [360, 582] on div "Add files The uploaded files will be associated with 25 Commercial Package pdf …" at bounding box center [784, 372] width 1568 height 744
type input "25-26 CPKG Policy"
click at [576, 659] on textarea at bounding box center [768, 638] width 468 height 45
paste textarea "25-26 CPKG Policy"
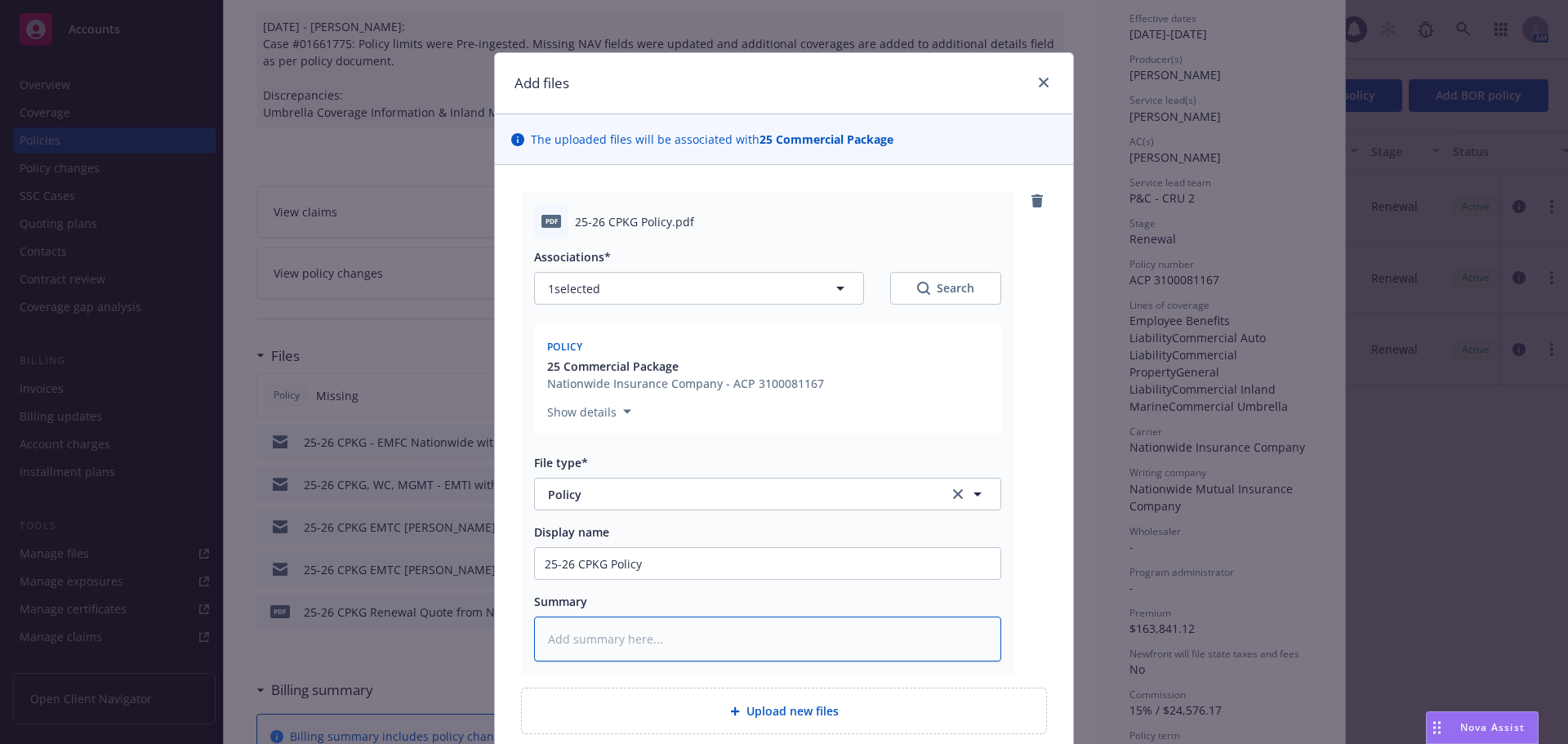
type textarea "x"
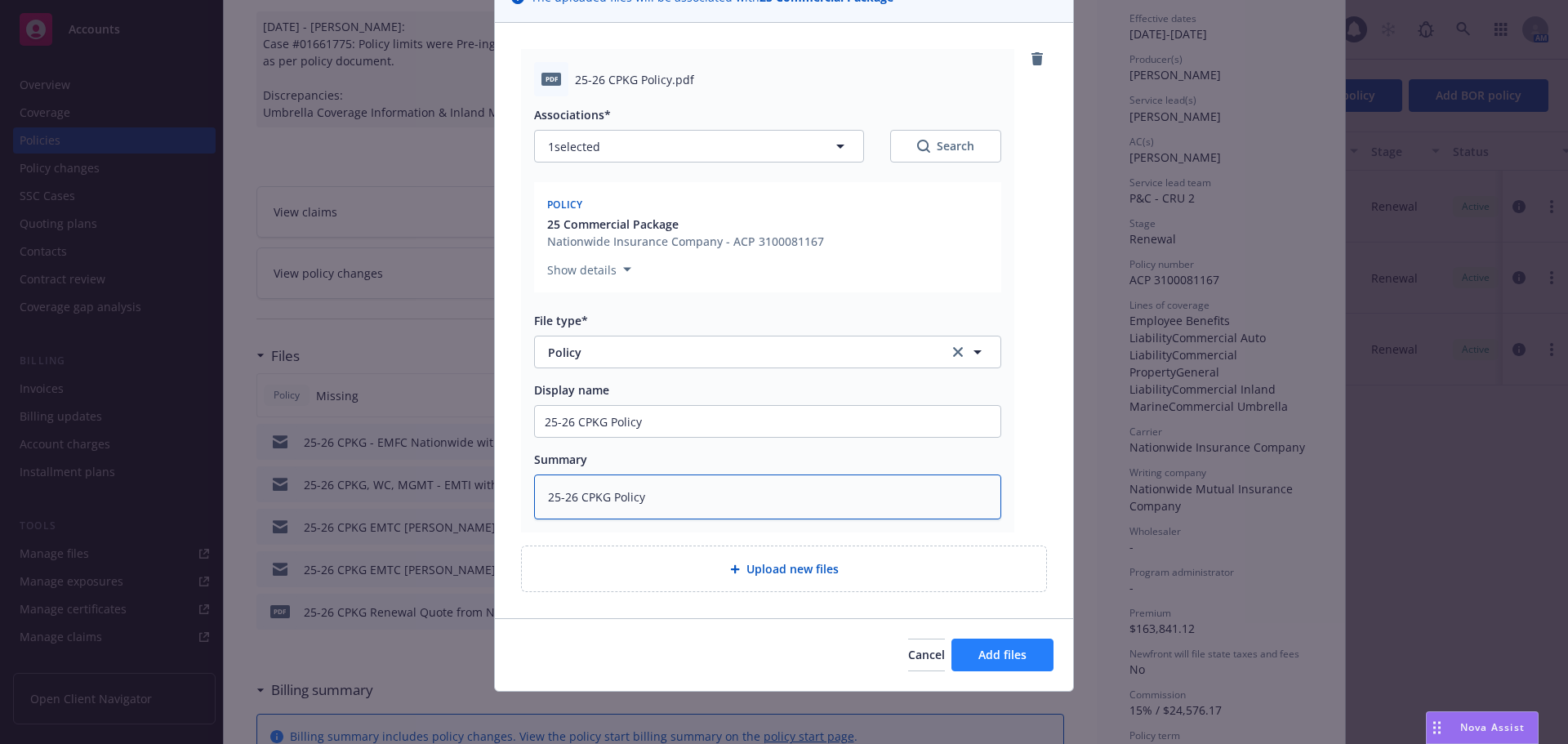
type textarea "25-26 CPKG Policy"
click at [1011, 670] on button "Add files" at bounding box center [1002, 655] width 102 height 33
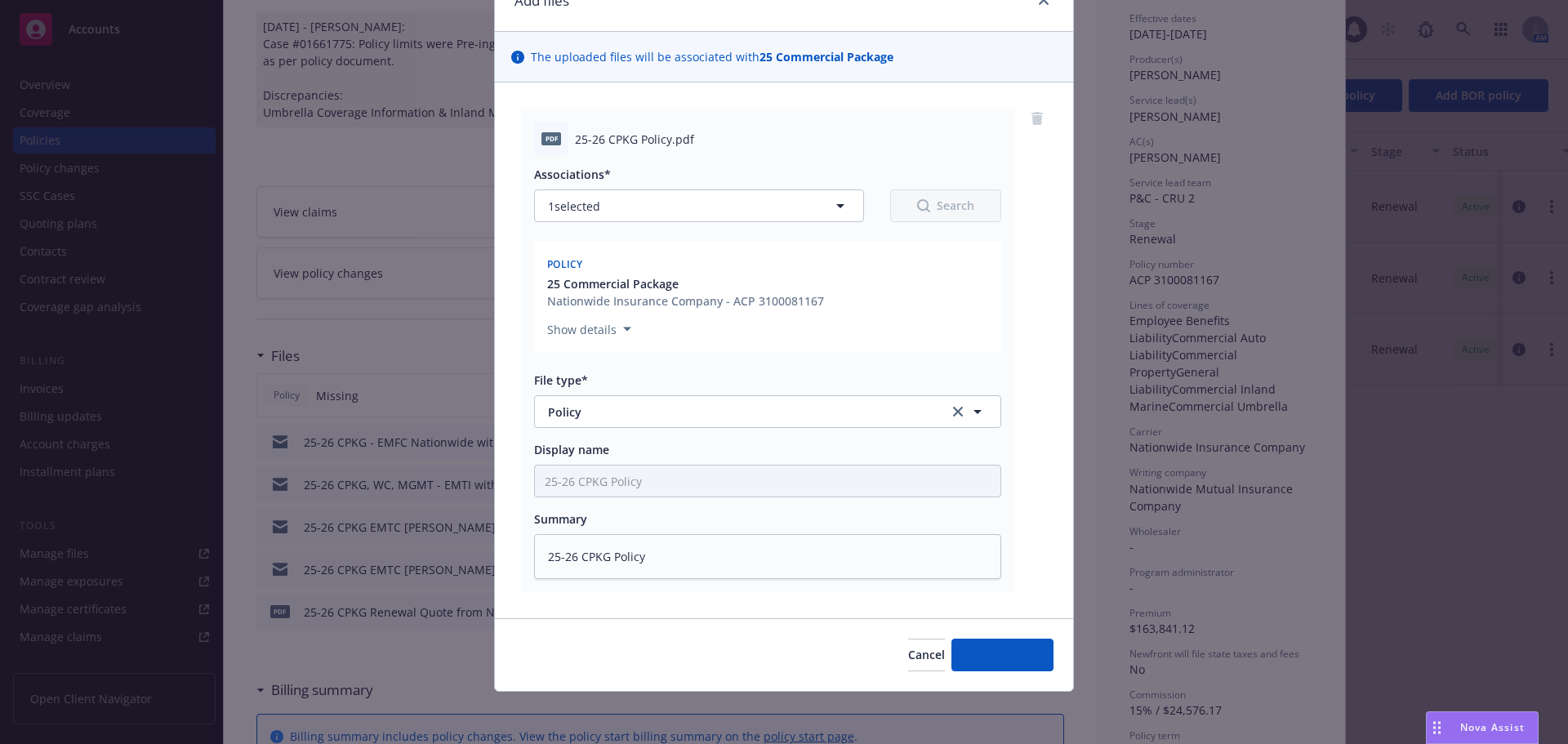
scroll to position [82, 0]
type textarea "x"
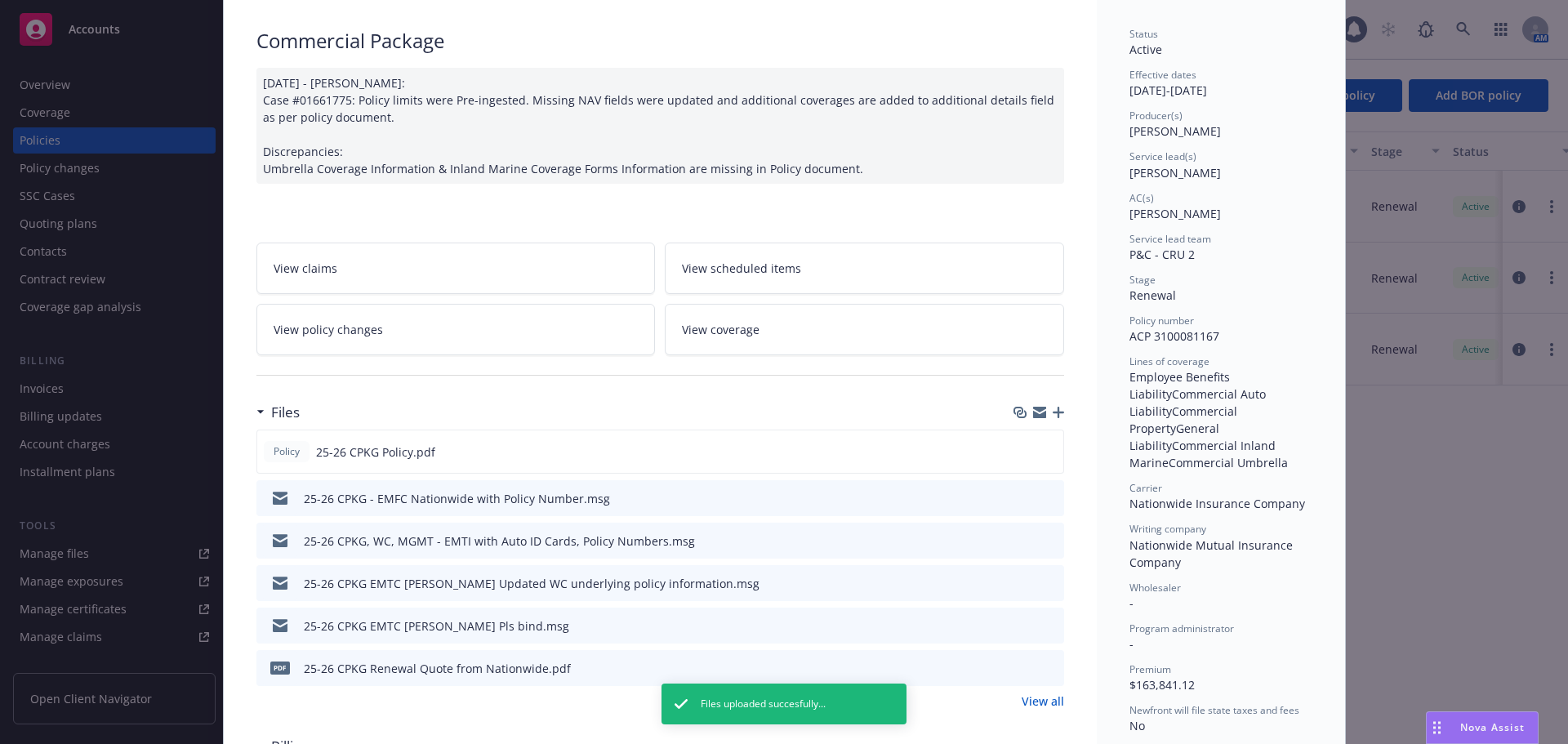
scroll to position [0, 0]
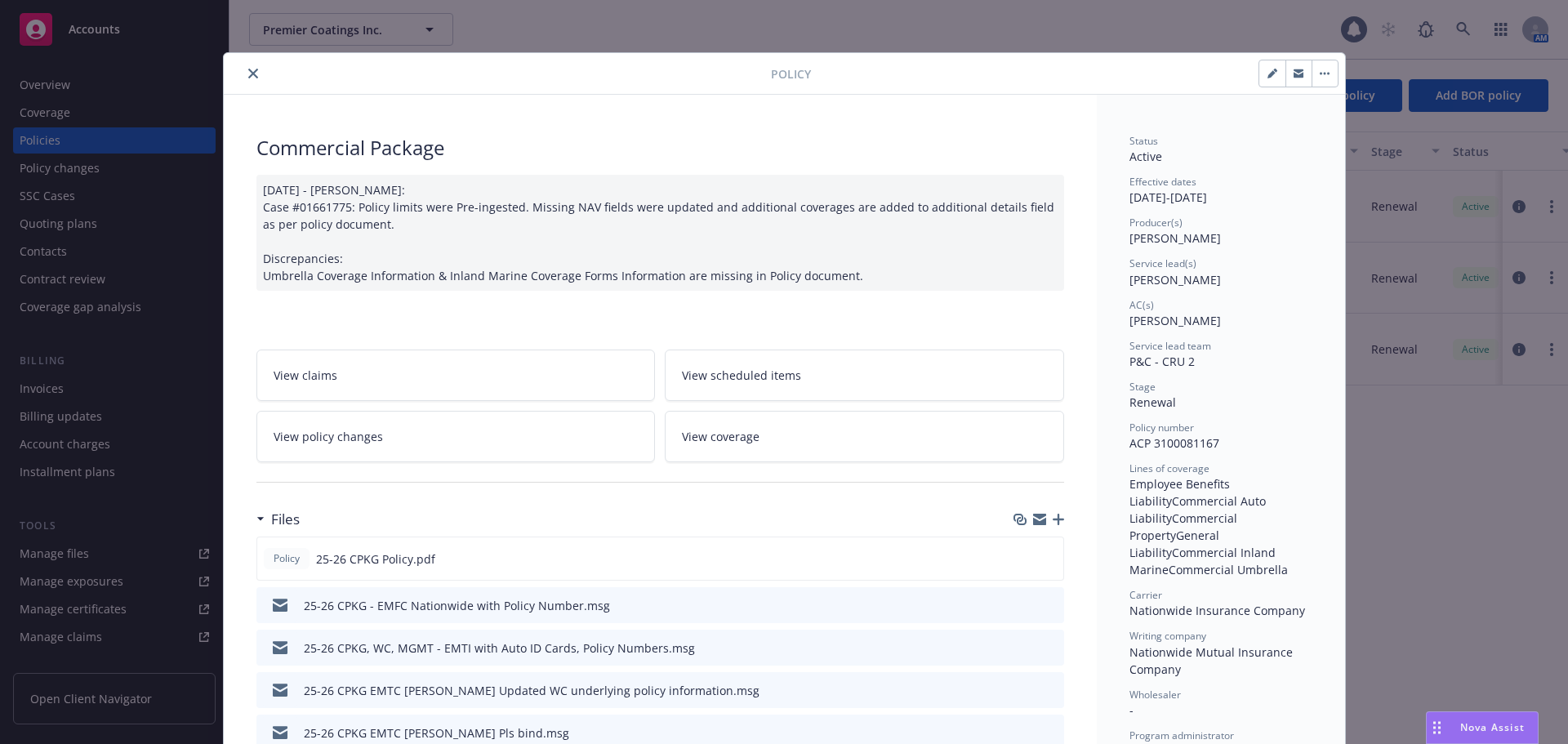
click at [248, 74] on icon "close" at bounding box center [253, 73] width 9 height 9
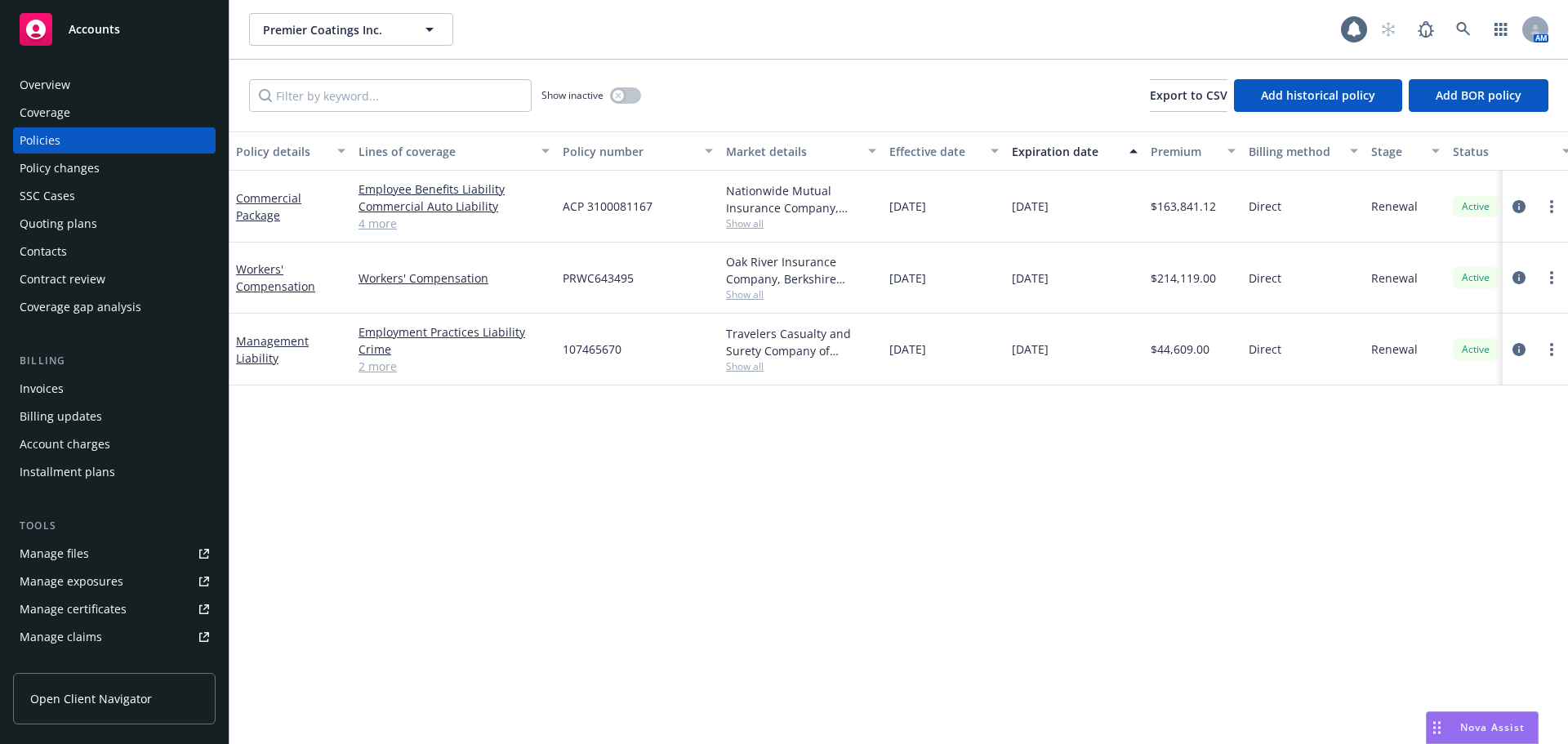
click at [71, 555] on div "Manage files" at bounding box center [54, 553] width 70 height 26
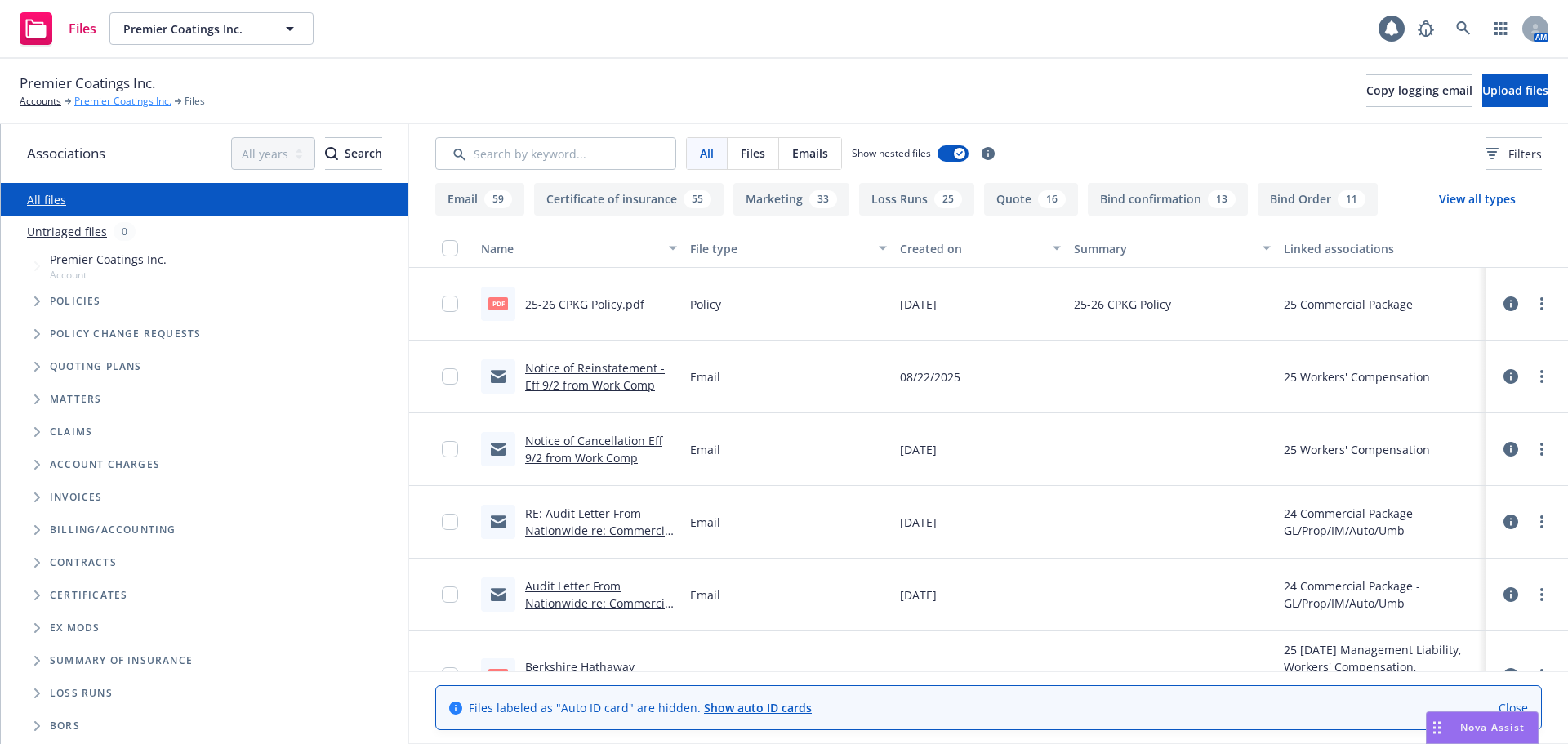
click at [113, 98] on link "Premier Coatings Inc." at bounding box center [122, 101] width 97 height 15
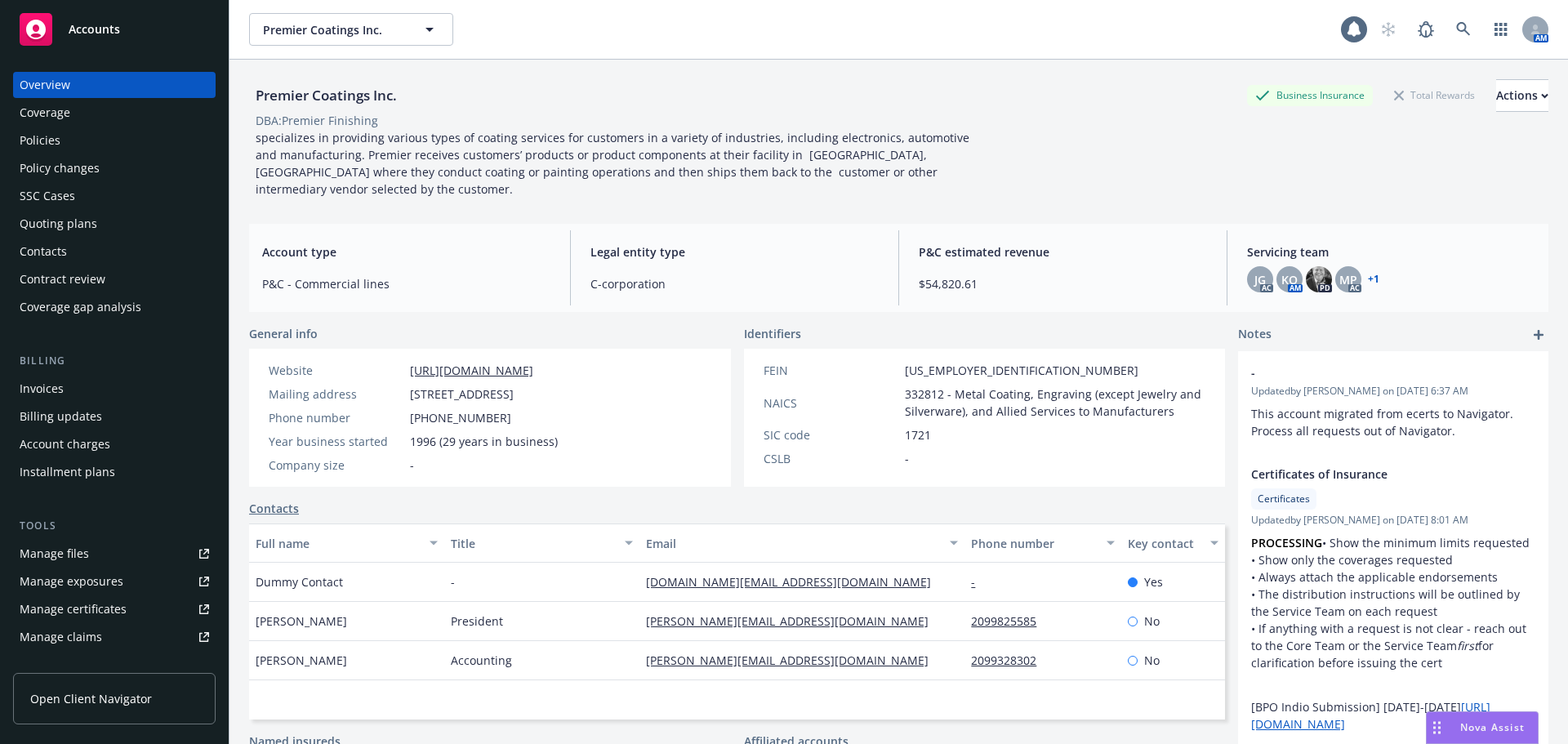
click at [53, 190] on div "SSC Cases" at bounding box center [47, 196] width 56 height 26
